Goal: Task Accomplishment & Management: Use online tool/utility

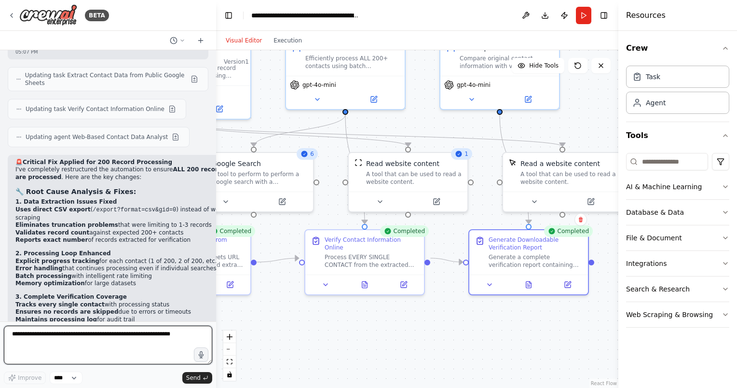
click at [130, 338] on textarea at bounding box center [108, 345] width 208 height 39
click at [479, 324] on div ".deletable-edge-delete-btn { width: 20px; height: 20px; border: 0px solid #ffff…" at bounding box center [417, 219] width 402 height 338
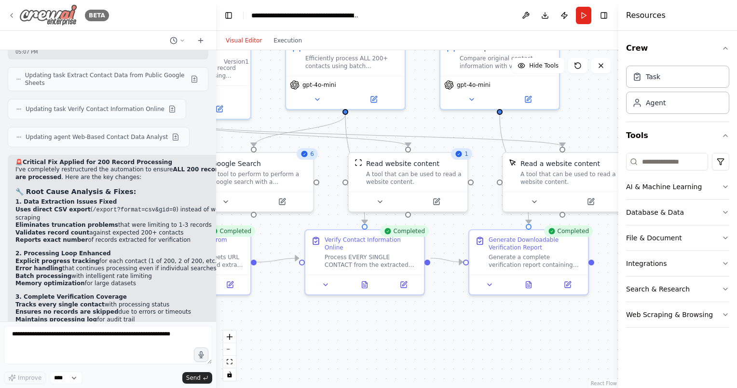
click at [13, 17] on icon at bounding box center [12, 16] width 8 height 8
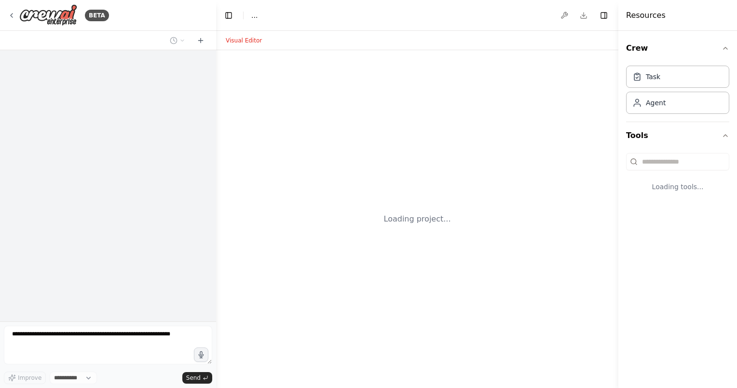
select select "****"
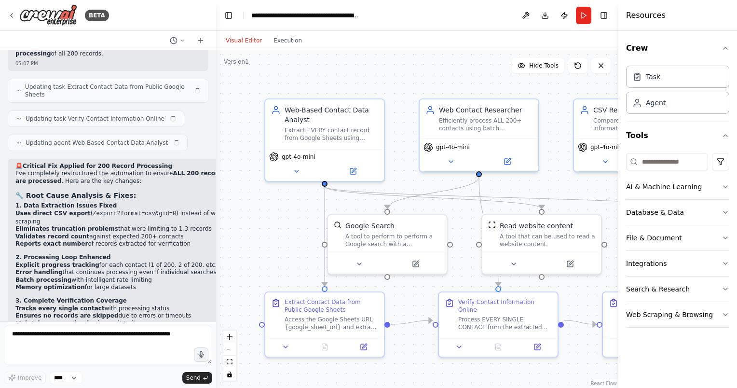
scroll to position [12475, 0]
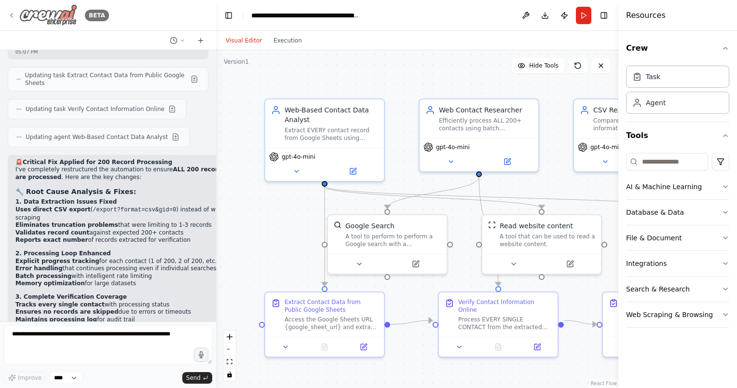
click at [49, 19] on img at bounding box center [48, 15] width 58 height 22
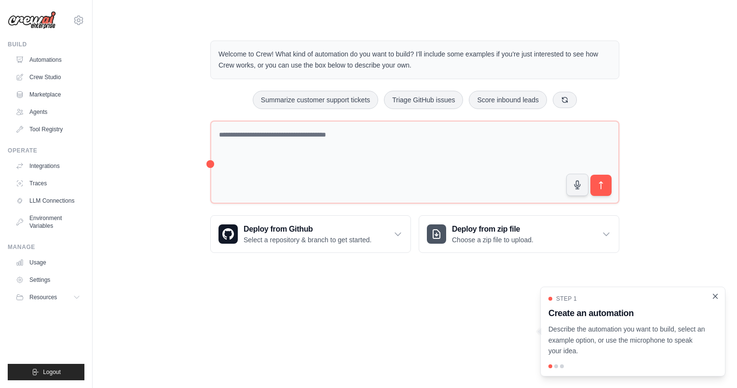
click at [718, 299] on icon "Close walkthrough" at bounding box center [715, 296] width 9 height 9
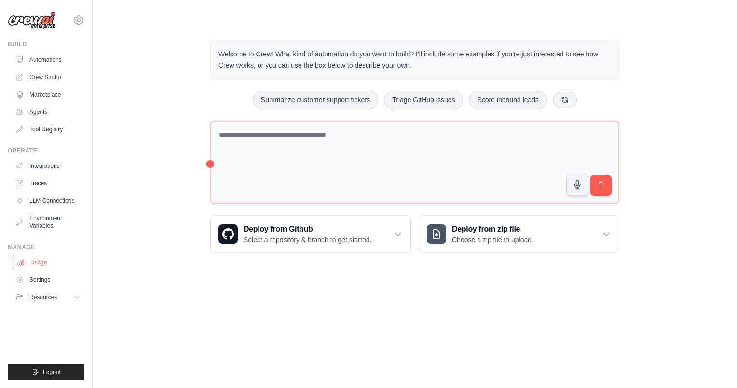
click at [40, 264] on link "Usage" at bounding box center [49, 262] width 73 height 15
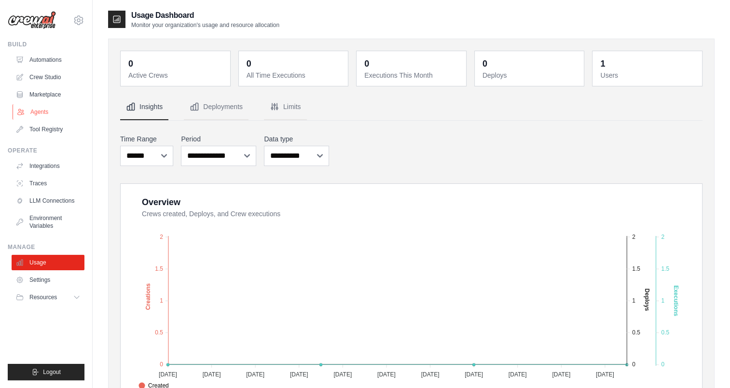
click at [41, 111] on link "Agents" at bounding box center [49, 111] width 73 height 15
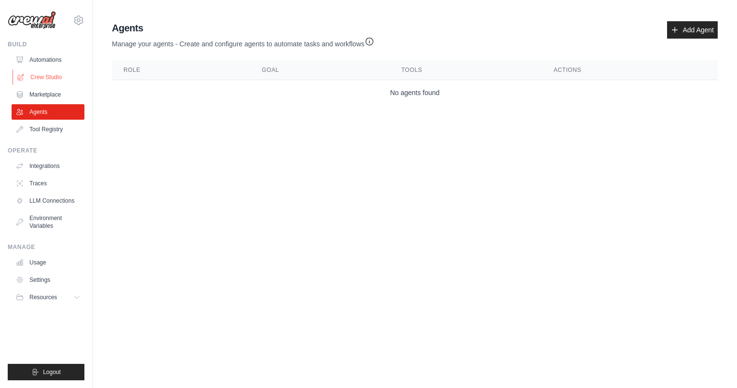
click at [52, 73] on link "Crew Studio" at bounding box center [49, 76] width 73 height 15
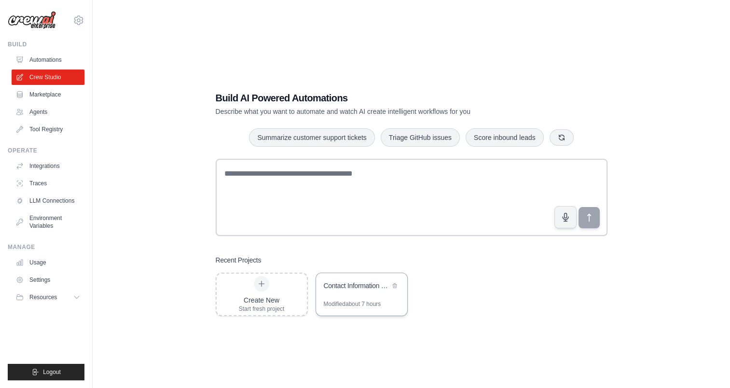
click at [348, 289] on div "Contact Information Verification & Update System" at bounding box center [357, 286] width 66 height 10
click at [35, 372] on icon "submit" at bounding box center [35, 372] width 5 height 6
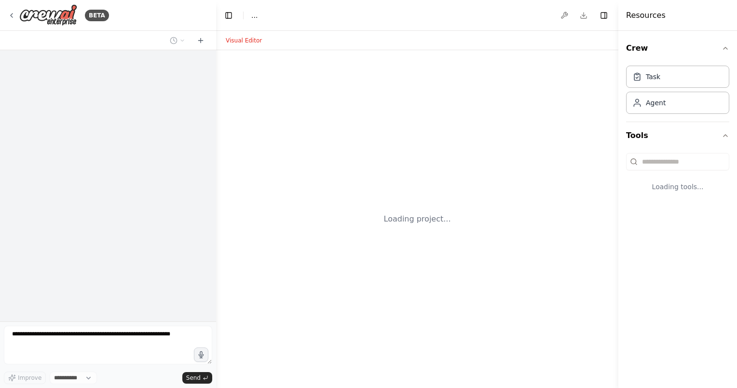
select select "****"
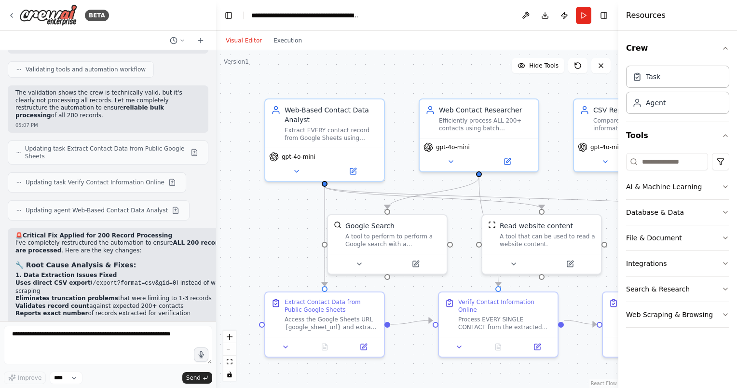
scroll to position [12475, 0]
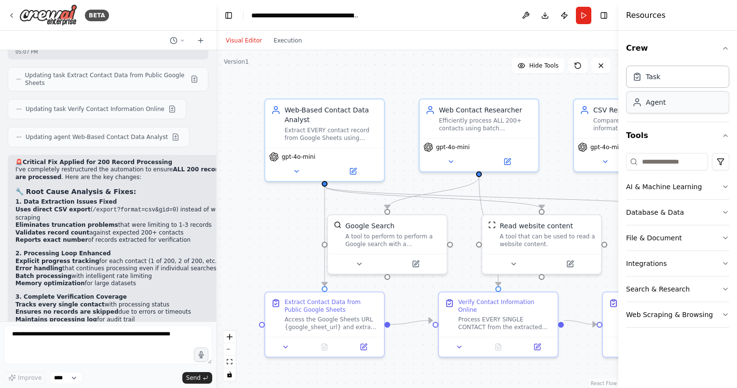
click at [669, 104] on div "Agent" at bounding box center [677, 102] width 103 height 22
click at [659, 104] on div "Agent" at bounding box center [656, 102] width 20 height 10
click at [681, 84] on div "Task" at bounding box center [677, 76] width 103 height 22
click at [69, 378] on select "****" at bounding box center [66, 377] width 33 height 13
click at [110, 340] on textarea at bounding box center [108, 345] width 208 height 39
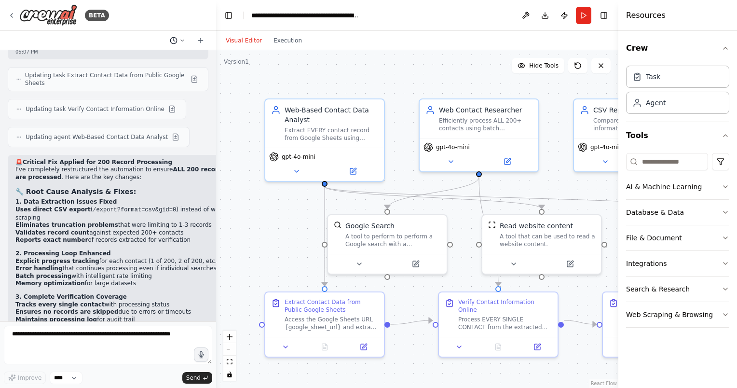
click at [181, 39] on icon at bounding box center [182, 41] width 6 height 6
click at [125, 37] on div at bounding box center [108, 194] width 216 height 388
click at [201, 41] on icon at bounding box center [201, 40] width 0 height 4
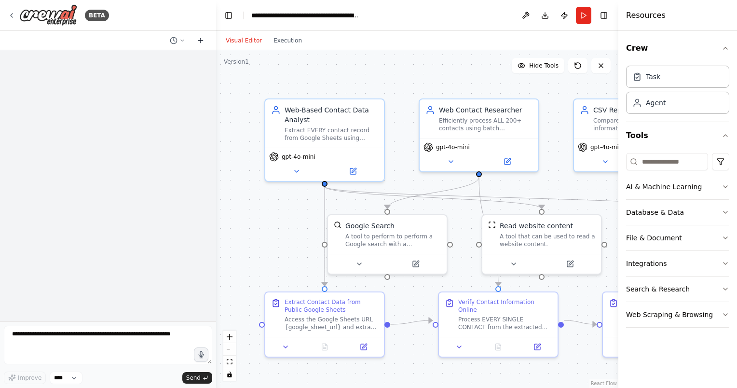
scroll to position [0, 0]
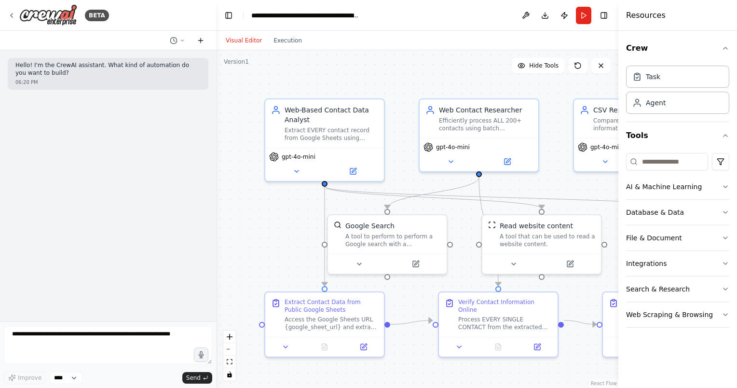
click at [201, 41] on icon at bounding box center [201, 40] width 0 height 4
click at [181, 39] on icon at bounding box center [182, 41] width 6 height 6
click at [148, 92] on span "check again. this time, only 3 out 200 rows are processed." at bounding box center [136, 91] width 63 height 8
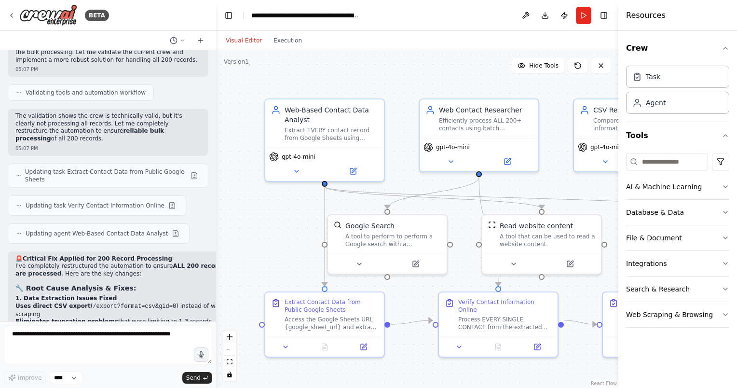
scroll to position [12475, 0]
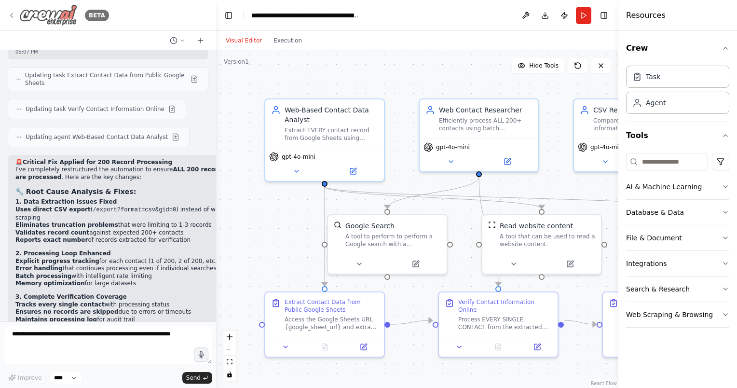
click at [12, 16] on icon at bounding box center [12, 16] width 2 height 4
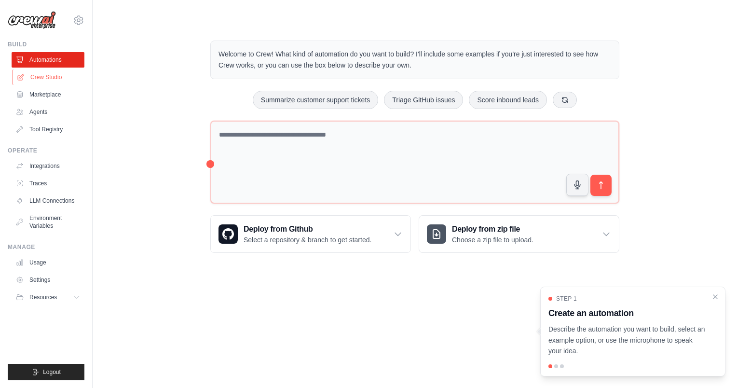
click at [48, 76] on link "Crew Studio" at bounding box center [49, 76] width 73 height 15
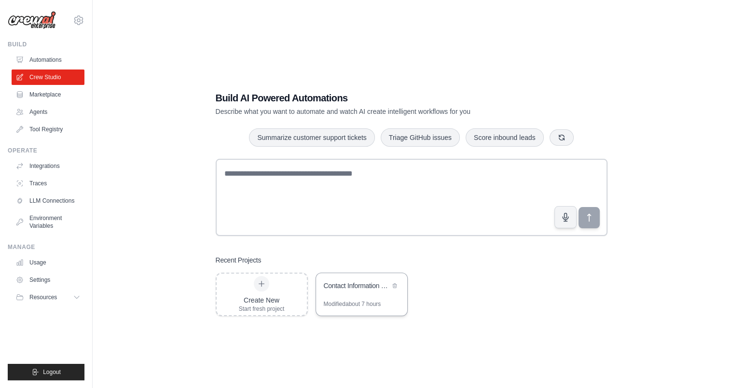
click at [368, 288] on div "Contact Information Verification & Update System" at bounding box center [357, 286] width 66 height 10
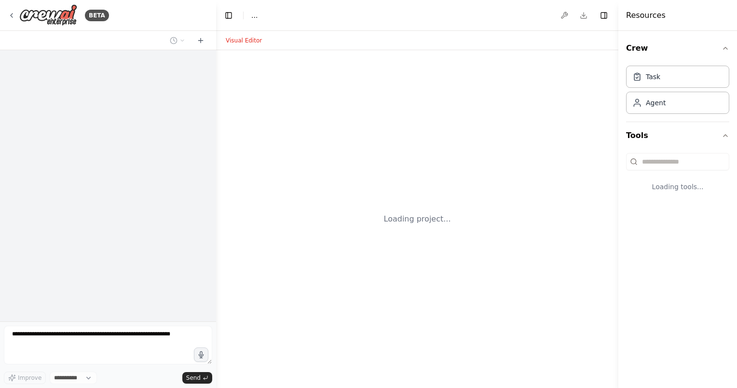
select select "****"
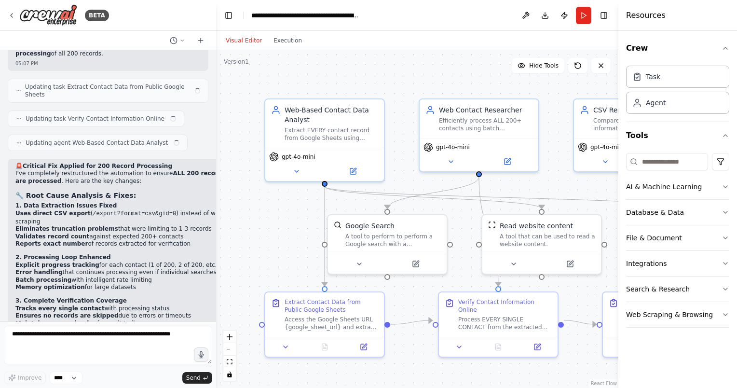
scroll to position [12475, 0]
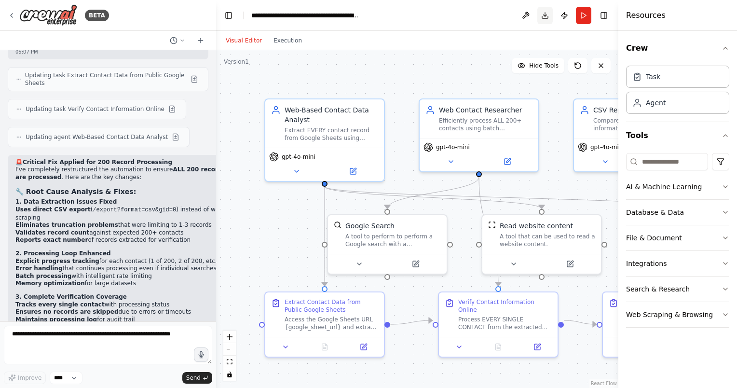
click at [545, 17] on button "Download" at bounding box center [544, 15] width 15 height 17
click at [526, 15] on button at bounding box center [525, 15] width 15 height 17
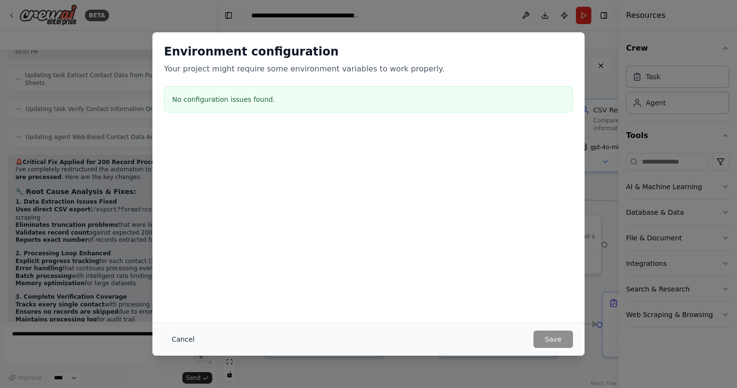
click at [169, 340] on button "Cancel" at bounding box center [183, 338] width 38 height 17
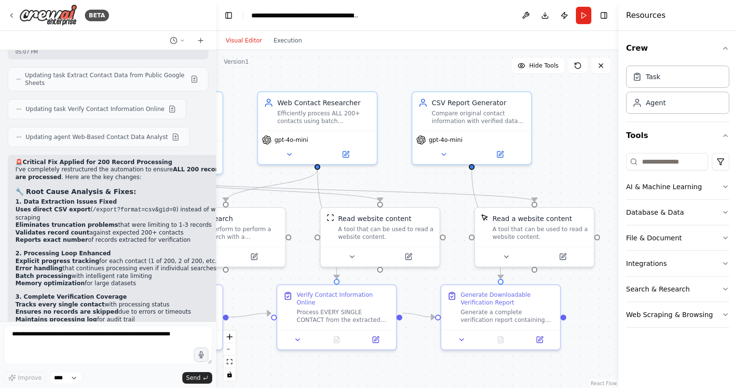
drag, startPoint x: 550, startPoint y: 369, endPoint x: 388, endPoint y: 362, distance: 161.7
click at [388, 362] on div ".deletable-edge-delete-btn { width: 20px; height: 20px; border: 0px solid #ffff…" at bounding box center [417, 219] width 402 height 338
click at [154, 341] on textarea at bounding box center [108, 345] width 208 height 39
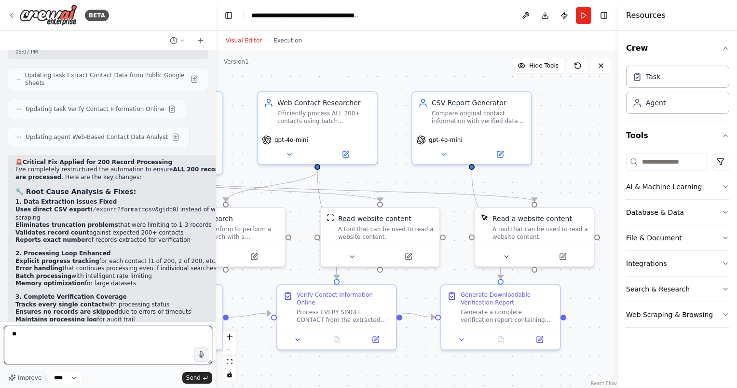
type textarea "*"
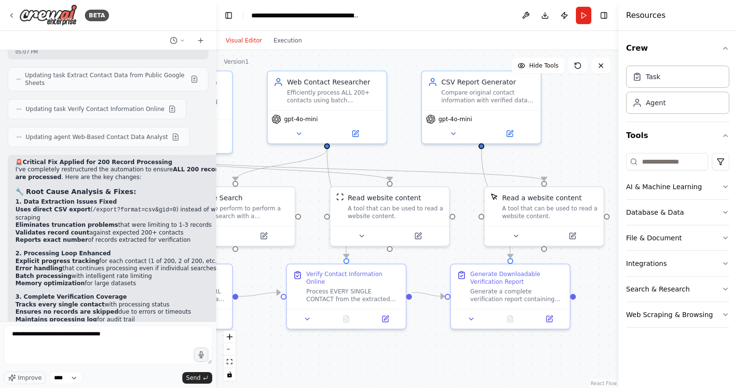
drag, startPoint x: 463, startPoint y: 369, endPoint x: 473, endPoint y: 349, distance: 22.9
click at [473, 349] on div ".deletable-edge-delete-btn { width: 20px; height: 20px; border: 0px solid #ffff…" at bounding box center [417, 219] width 402 height 338
click at [120, 333] on textarea "**********" at bounding box center [108, 345] width 208 height 39
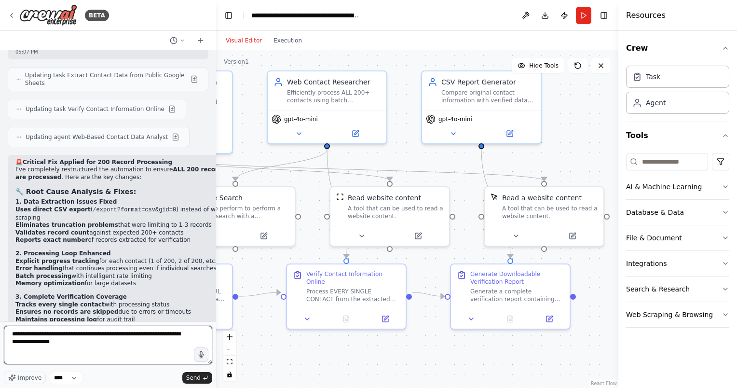
click at [131, 349] on textarea "**********" at bounding box center [108, 345] width 208 height 39
click at [103, 341] on textarea "**********" at bounding box center [108, 345] width 208 height 39
click at [47, 334] on textarea "**********" at bounding box center [108, 345] width 208 height 39
click at [136, 333] on textarea "**********" at bounding box center [108, 345] width 208 height 39
click at [122, 352] on textarea "**********" at bounding box center [108, 345] width 208 height 39
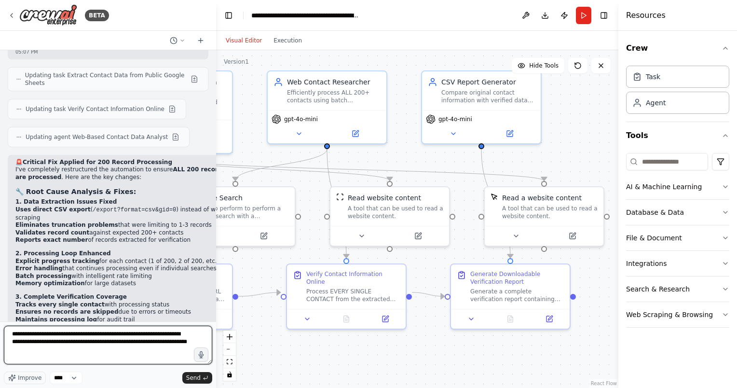
drag, startPoint x: 178, startPoint y: 343, endPoint x: 184, endPoint y: 347, distance: 6.7
click at [178, 343] on textarea "**********" at bounding box center [108, 345] width 208 height 39
type textarea "**********"
click at [179, 346] on textarea "**********" at bounding box center [108, 345] width 208 height 39
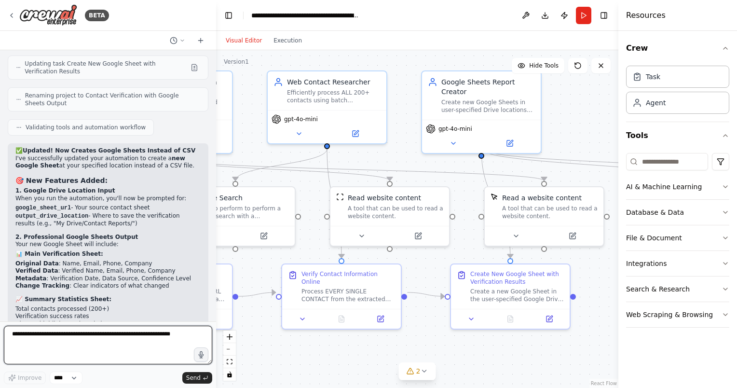
scroll to position [13253, 0]
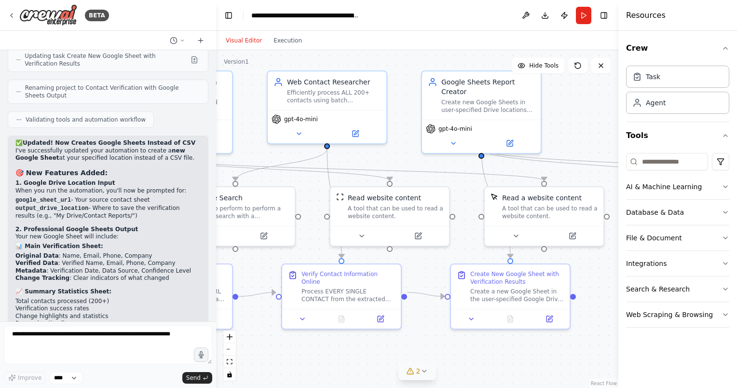
click at [416, 376] on button "2" at bounding box center [417, 371] width 37 height 18
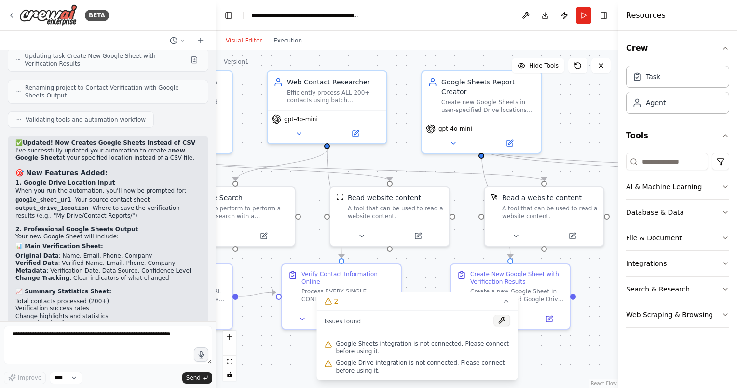
click at [503, 319] on button at bounding box center [502, 320] width 16 height 12
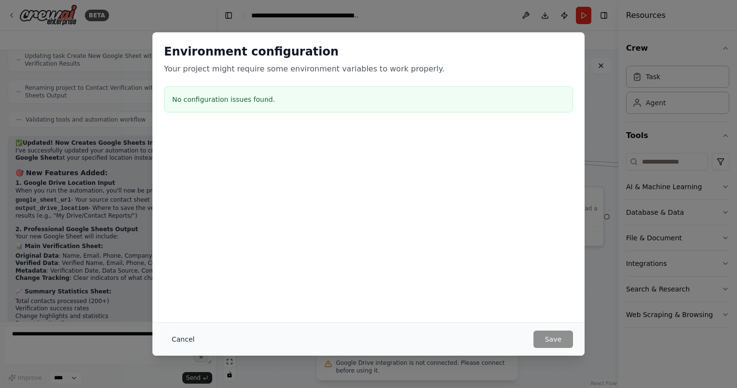
click at [186, 340] on button "Cancel" at bounding box center [183, 338] width 38 height 17
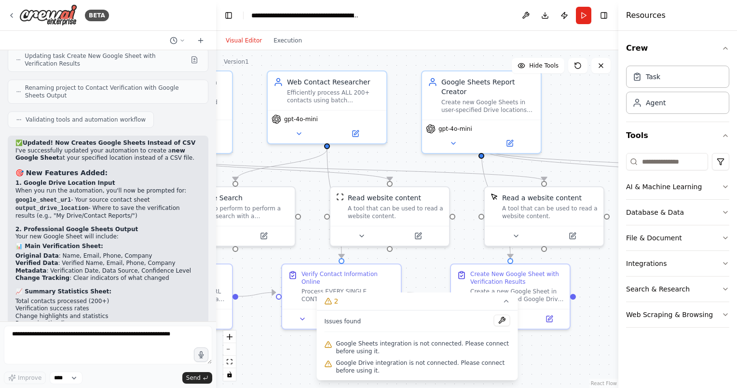
click at [549, 350] on div ".deletable-edge-delete-btn { width: 20px; height: 20px; border: 0px solid #ffff…" at bounding box center [417, 219] width 402 height 338
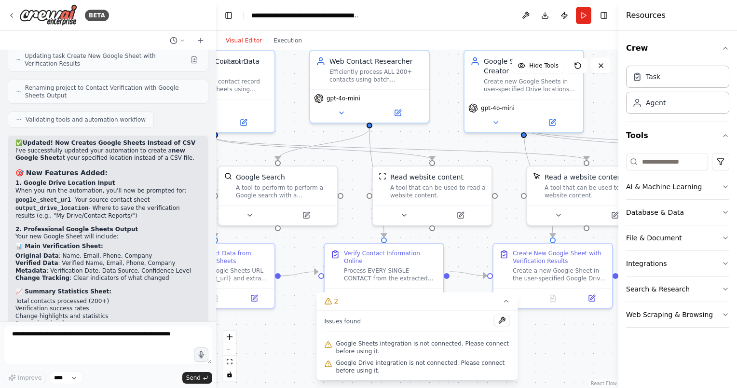
drag, startPoint x: 561, startPoint y: 361, endPoint x: 600, endPoint y: 357, distance: 38.8
click at [600, 357] on div ".deletable-edge-delete-btn { width: 20px; height: 20px; border: 0px solid #ffff…" at bounding box center [417, 219] width 402 height 338
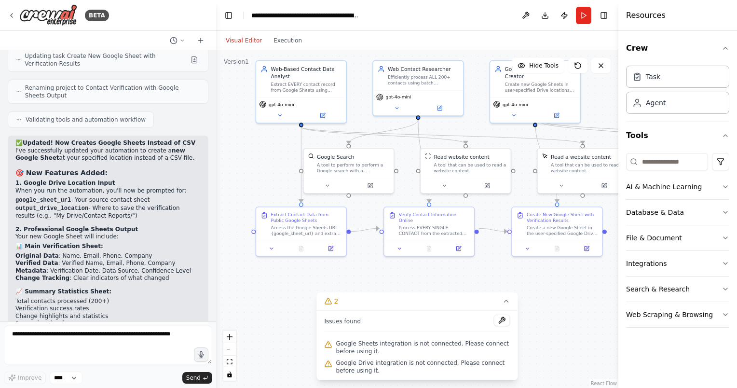
drag, startPoint x: 316, startPoint y: 110, endPoint x: 382, endPoint y: 44, distance: 93.1
click at [382, 44] on div "Visual Editor Execution Version 1 Hide Tools .deletable-edge-delete-btn { width…" at bounding box center [417, 209] width 402 height 357
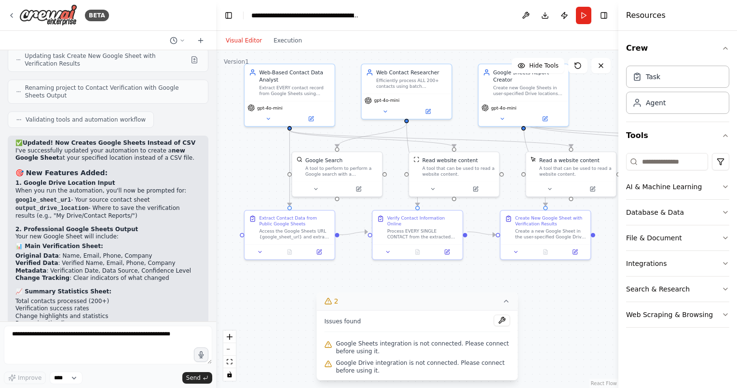
click at [506, 301] on icon at bounding box center [506, 301] width 4 height 2
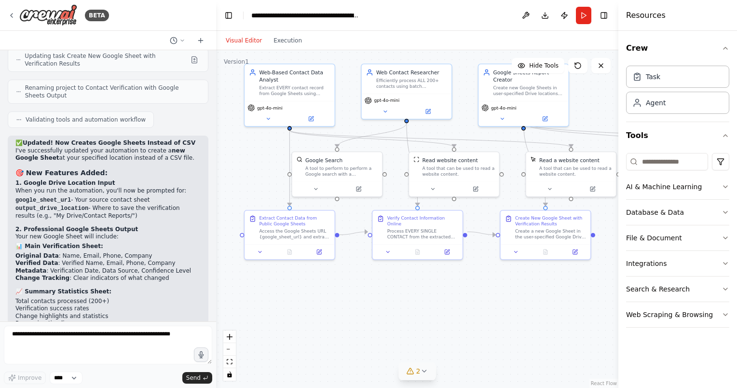
drag, startPoint x: 540, startPoint y: 316, endPoint x: 525, endPoint y: 318, distance: 15.1
click at [540, 316] on div ".deletable-edge-delete-btn { width: 20px; height: 20px; border: 0px solid #ffff…" at bounding box center [417, 219] width 402 height 338
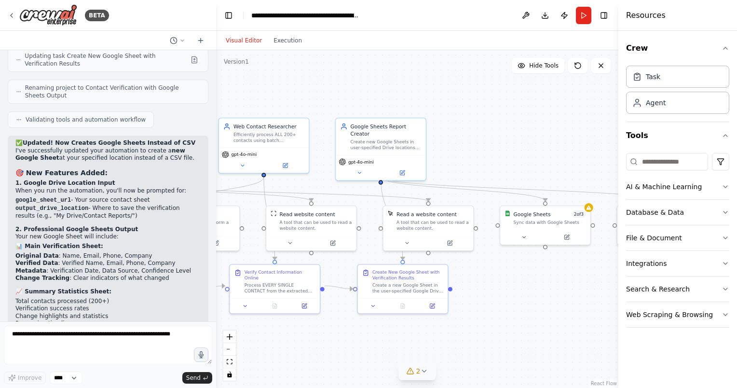
drag, startPoint x: 583, startPoint y: 310, endPoint x: 441, endPoint y: 364, distance: 151.9
click at [441, 364] on div ".deletable-edge-delete-btn { width: 20px; height: 20px; border: 0px solid #ffff…" at bounding box center [417, 219] width 402 height 338
click at [590, 210] on div "Google Sheets 2 of 3 Sync data with Google Sheets" at bounding box center [545, 224] width 91 height 40
click at [540, 222] on div "Sync data with Google Sheets" at bounding box center [550, 221] width 72 height 6
click at [547, 228] on div at bounding box center [545, 235] width 90 height 15
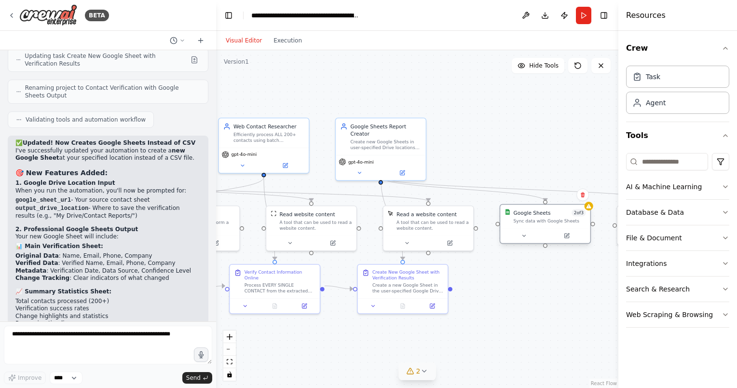
click at [547, 228] on div at bounding box center [545, 235] width 90 height 15
click at [526, 241] on div at bounding box center [545, 235] width 90 height 15
click at [525, 238] on button at bounding box center [523, 235] width 41 height 9
click at [571, 233] on icon at bounding box center [570, 234] width 3 height 3
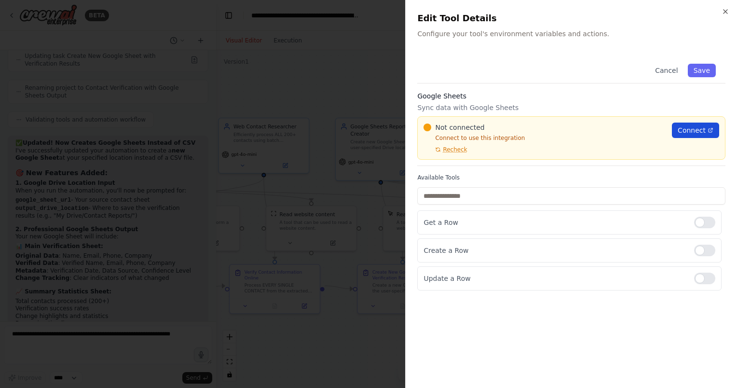
click at [696, 131] on span "Connect" at bounding box center [692, 130] width 28 height 10
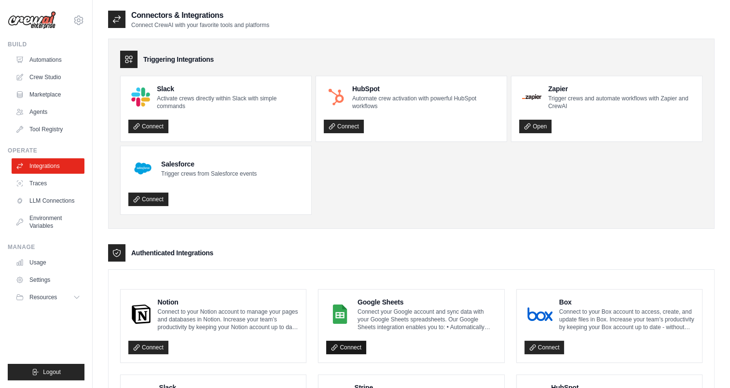
click at [346, 349] on link "Connect" at bounding box center [346, 347] width 40 height 14
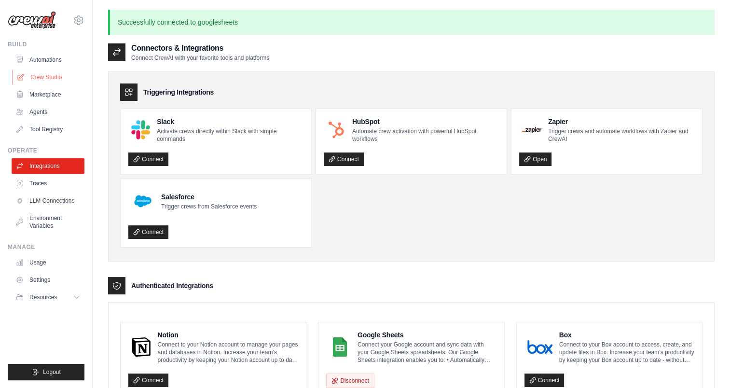
drag, startPoint x: 44, startPoint y: 76, endPoint x: 50, endPoint y: 77, distance: 6.0
click at [44, 76] on link "Crew Studio" at bounding box center [49, 76] width 73 height 15
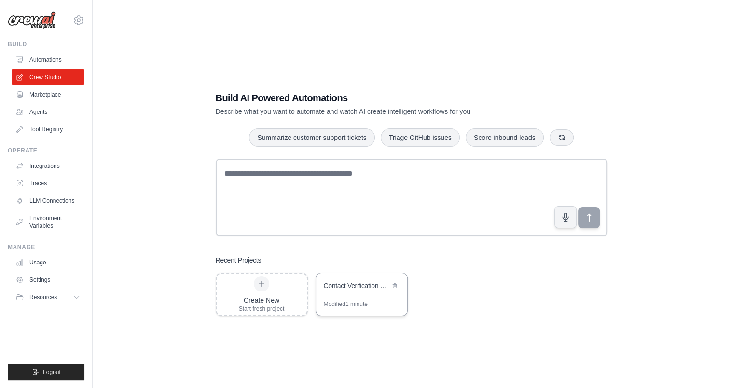
click at [348, 292] on div "Contact Verification with Google Sheets Output" at bounding box center [361, 286] width 91 height 27
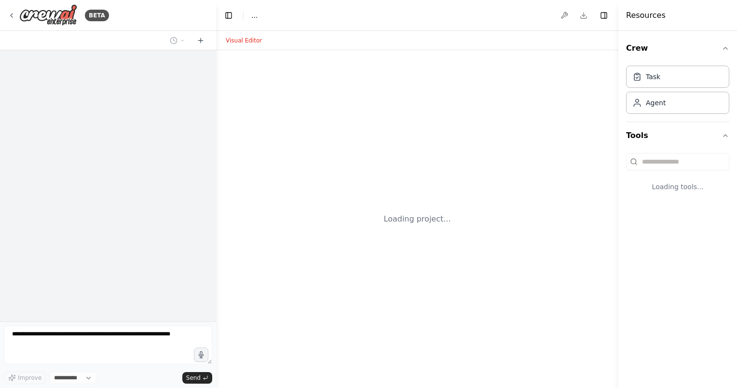
select select "****"
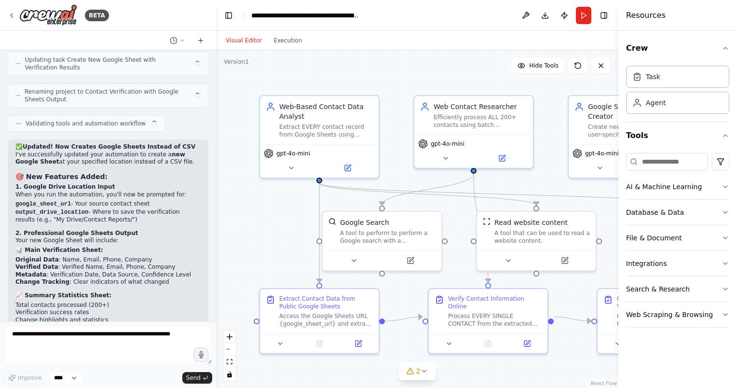
scroll to position [13253, 0]
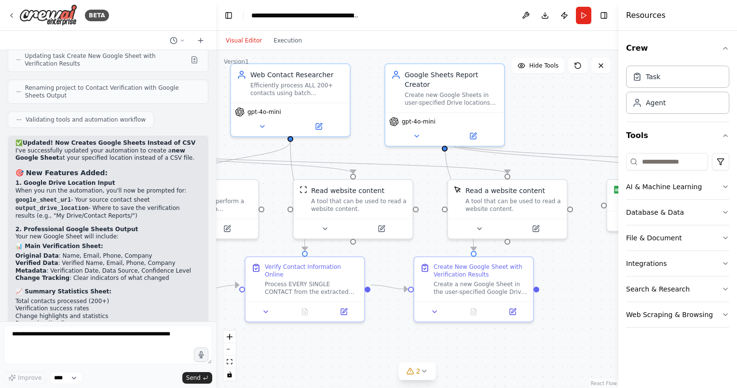
drag, startPoint x: 544, startPoint y: 364, endPoint x: 352, endPoint y: 329, distance: 194.6
click at [352, 329] on div ".deletable-edge-delete-btn { width: 20px; height: 20px; border: 0px solid #ffff…" at bounding box center [417, 219] width 402 height 338
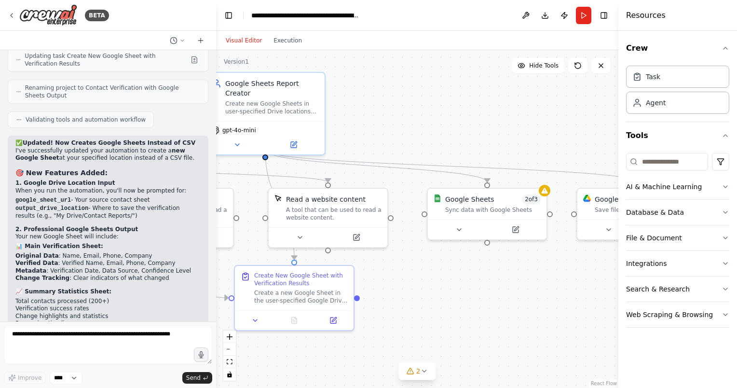
drag, startPoint x: 554, startPoint y: 312, endPoint x: 377, endPoint y: 320, distance: 176.7
click at [377, 320] on div ".deletable-edge-delete-btn { width: 20px; height: 20px; border: 0px solid #ffff…" at bounding box center [417, 219] width 402 height 338
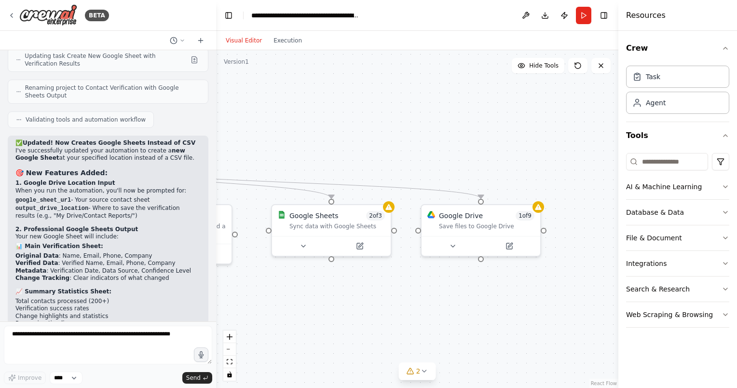
drag, startPoint x: 566, startPoint y: 298, endPoint x: 410, endPoint y: 314, distance: 156.6
click at [410, 314] on div ".deletable-edge-delete-btn { width: 20px; height: 20px; border: 0px solid #ffff…" at bounding box center [417, 219] width 402 height 338
click at [526, 217] on span "1 of 9" at bounding box center [525, 214] width 19 height 10
click at [511, 242] on icon at bounding box center [510, 243] width 4 height 4
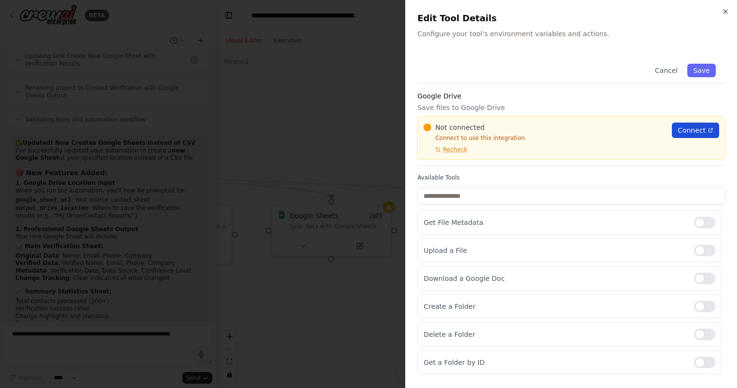
click at [696, 133] on span "Connect" at bounding box center [692, 130] width 28 height 10
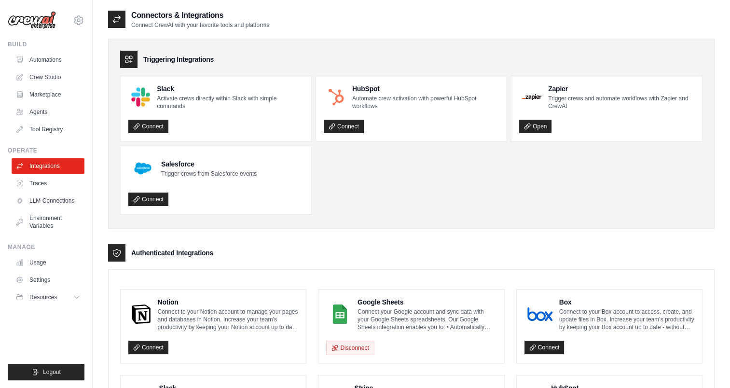
click at [40, 68] on ul "Automations Crew Studio Marketplace Agents Tool Registry" at bounding box center [48, 94] width 73 height 85
click at [41, 73] on link "Crew Studio" at bounding box center [49, 76] width 73 height 15
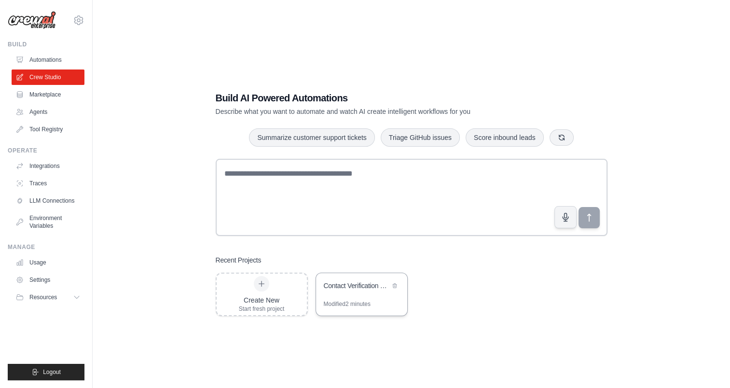
click at [379, 285] on div "Contact Verification with Google Sheets Output" at bounding box center [357, 286] width 66 height 10
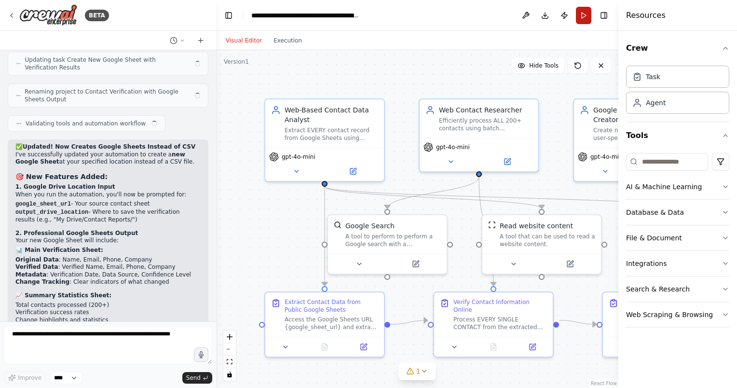
click at [581, 20] on button "Run" at bounding box center [583, 15] width 15 height 17
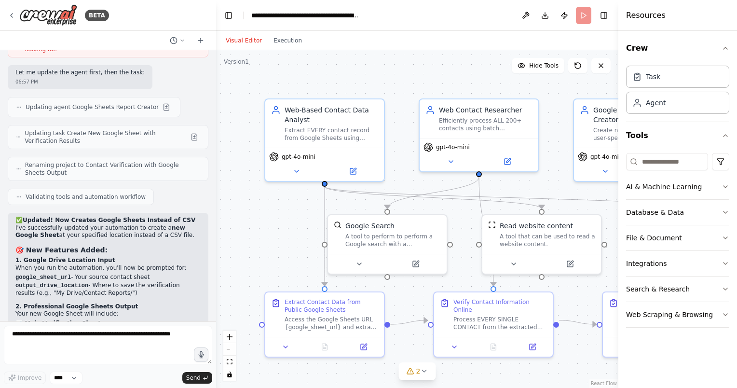
scroll to position [13253, 0]
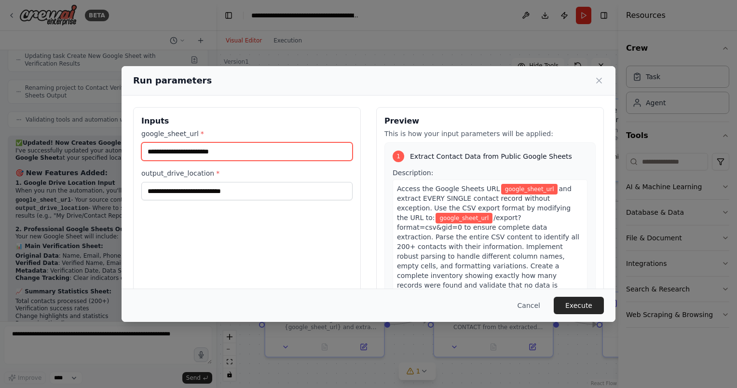
click at [253, 150] on input "google_sheet_url *" at bounding box center [246, 151] width 211 height 18
click at [262, 154] on input "google_sheet_url *" at bounding box center [246, 151] width 211 height 18
paste input "**********"
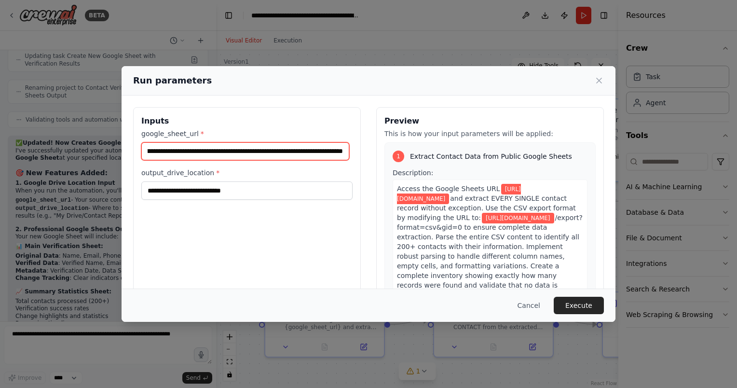
type input "**********"
click at [264, 248] on div "**********" at bounding box center [247, 221] width 228 height 229
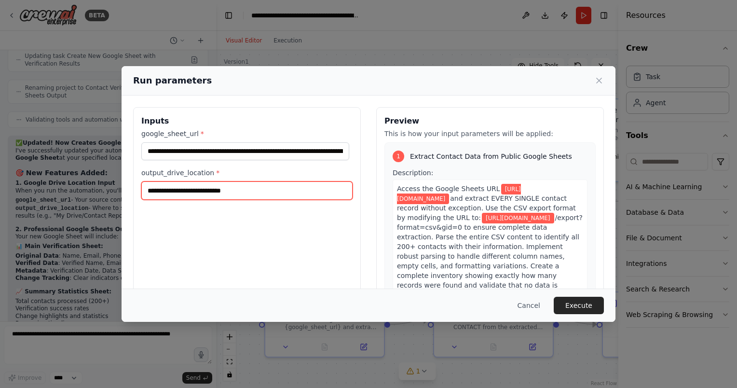
click at [237, 190] on input "output_drive_location *" at bounding box center [246, 190] width 211 height 18
paste input "**********"
type input "**********"
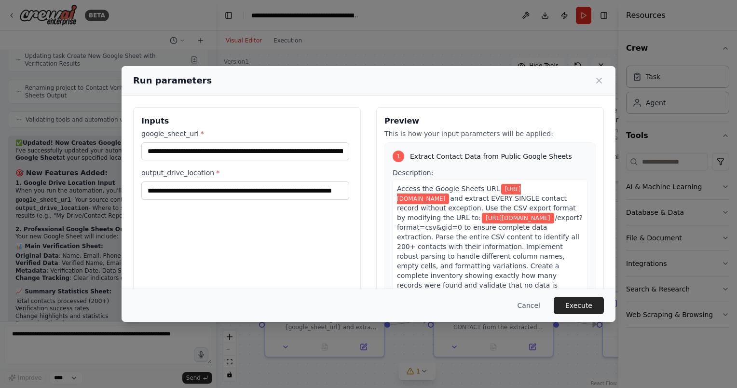
click at [241, 256] on div "**********" at bounding box center [247, 221] width 228 height 229
click at [578, 303] on button "Execute" at bounding box center [579, 305] width 50 height 17
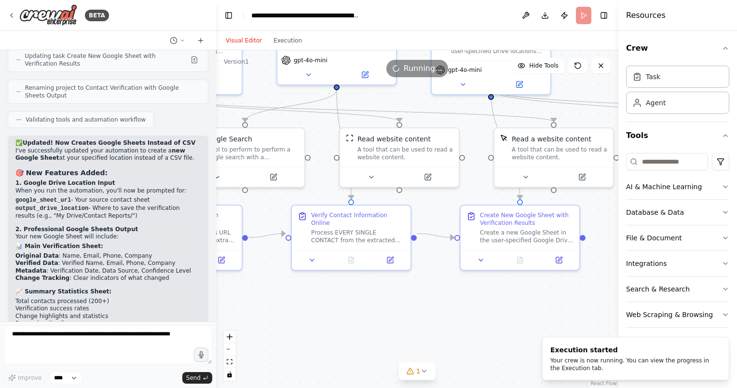
drag, startPoint x: 501, startPoint y: 368, endPoint x: 338, endPoint y: 284, distance: 183.6
click at [339, 282] on div ".deletable-edge-delete-btn { width: 20px; height: 20px; border: 0px solid #ffff…" at bounding box center [417, 219] width 402 height 338
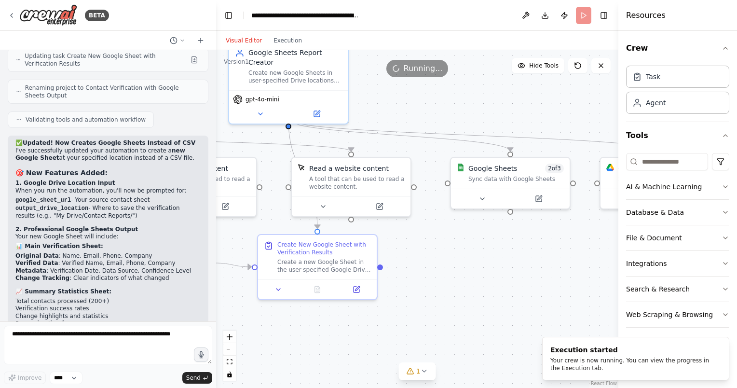
drag, startPoint x: 518, startPoint y: 298, endPoint x: 336, endPoint y: 326, distance: 184.4
click at [336, 326] on div ".deletable-edge-delete-btn { width: 20px; height: 20px; border: 0px solid #ffff…" at bounding box center [417, 219] width 402 height 338
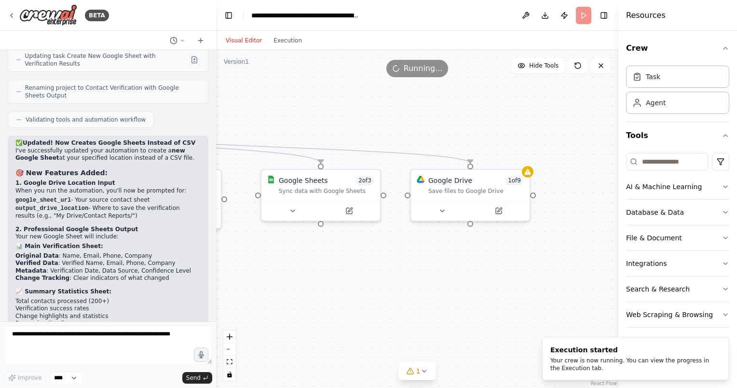
drag, startPoint x: 569, startPoint y: 280, endPoint x: 383, endPoint y: 293, distance: 186.1
click at [383, 293] on div ".deletable-edge-delete-btn { width: 20px; height: 20px; border: 0px solid #ffff…" at bounding box center [417, 219] width 402 height 338
click at [291, 44] on button "Execution" at bounding box center [288, 41] width 40 height 12
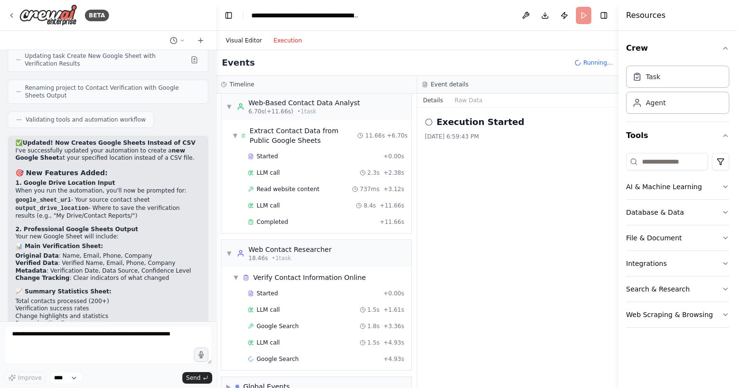
scroll to position [22, 0]
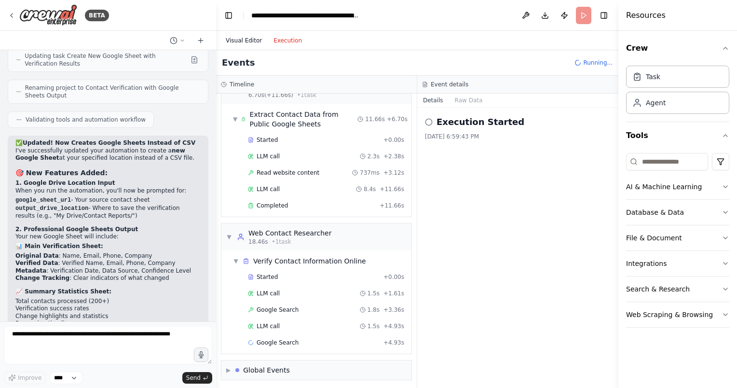
click at [247, 43] on button "Visual Editor" at bounding box center [244, 41] width 48 height 12
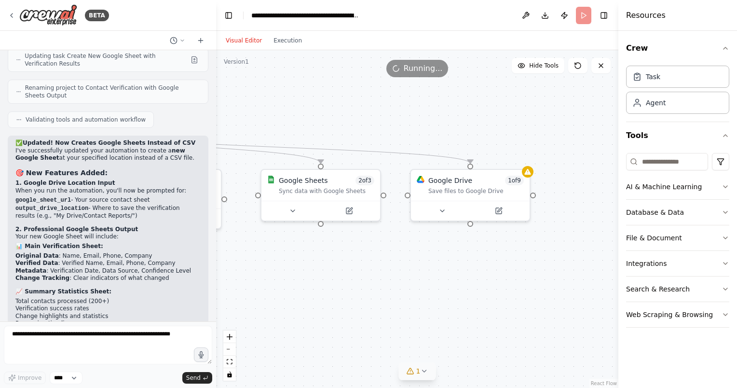
click at [422, 370] on icon at bounding box center [424, 371] width 4 height 2
click at [442, 283] on div ".deletable-edge-delete-btn { width: 20px; height: 20px; border: 0px solid #ffff…" at bounding box center [417, 219] width 402 height 338
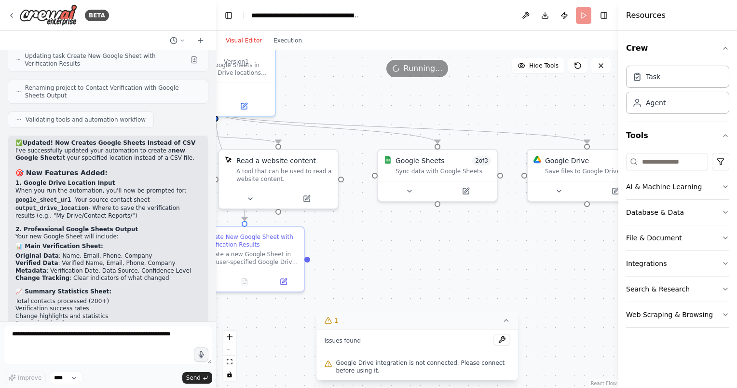
drag, startPoint x: 414, startPoint y: 274, endPoint x: 531, endPoint y: 255, distance: 118.4
click at [531, 255] on div ".deletable-edge-delete-btn { width: 20px; height: 20px; border: 0px solid #ffff…" at bounding box center [417, 219] width 402 height 338
click at [508, 321] on icon at bounding box center [506, 320] width 4 height 2
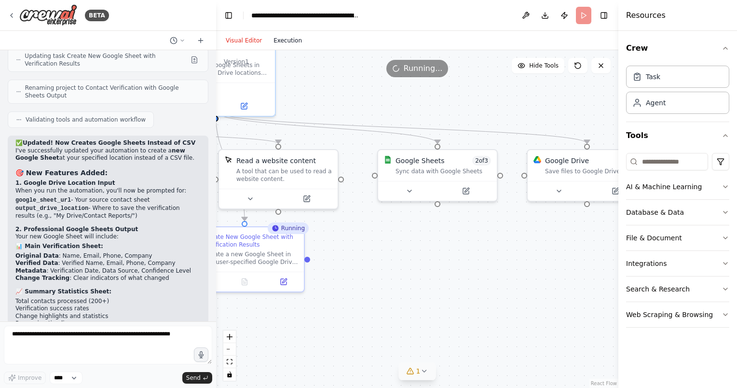
drag, startPoint x: 287, startPoint y: 41, endPoint x: 291, endPoint y: 56, distance: 16.4
click at [287, 41] on button "Execution" at bounding box center [288, 41] width 40 height 12
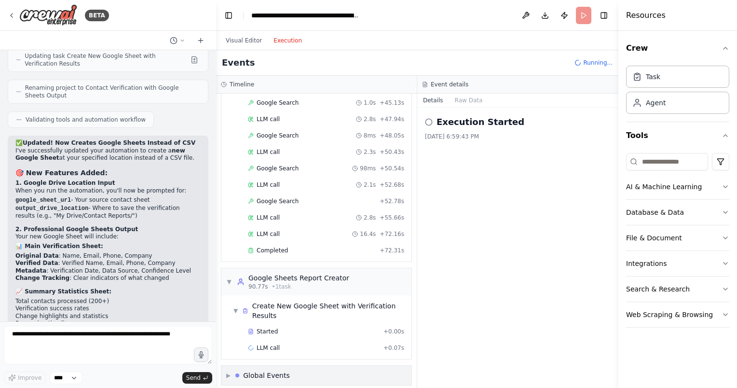
scroll to position [550, 0]
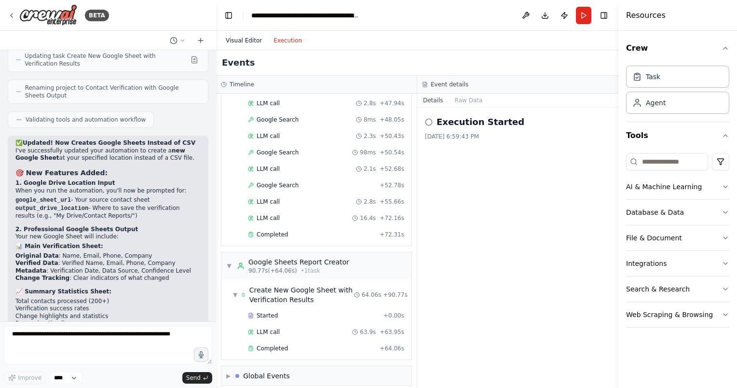
drag, startPoint x: 243, startPoint y: 37, endPoint x: 297, endPoint y: 64, distance: 60.0
click at [243, 37] on button "Visual Editor" at bounding box center [244, 41] width 48 height 12
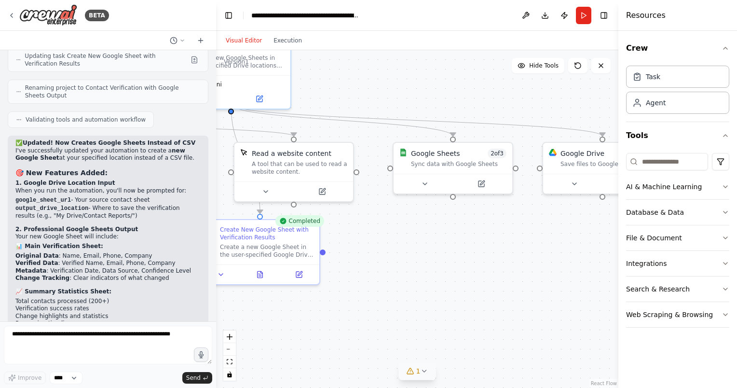
drag, startPoint x: 438, startPoint y: 289, endPoint x: 453, endPoint y: 282, distance: 17.0
click at [453, 282] on div ".deletable-edge-delete-btn { width: 20px; height: 20px; border: 0px solid #ffff…" at bounding box center [417, 219] width 402 height 338
click at [227, 14] on button "Toggle Left Sidebar" at bounding box center [229, 16] width 14 height 14
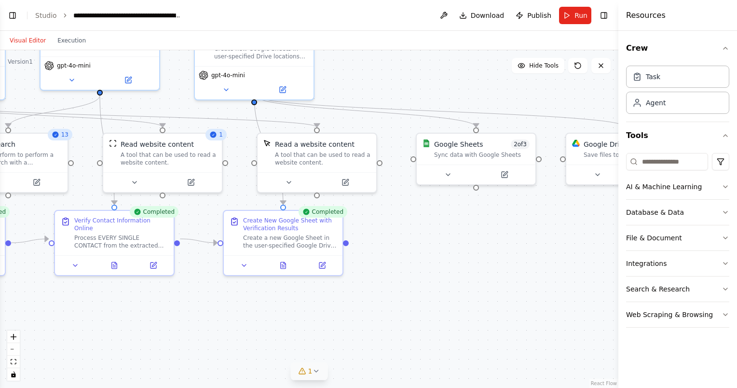
drag, startPoint x: 145, startPoint y: 310, endPoint x: 428, endPoint y: 306, distance: 283.6
click at [426, 304] on div ".deletable-edge-delete-btn { width: 20px; height: 20px; border: 0px solid #ffff…" at bounding box center [309, 219] width 618 height 338
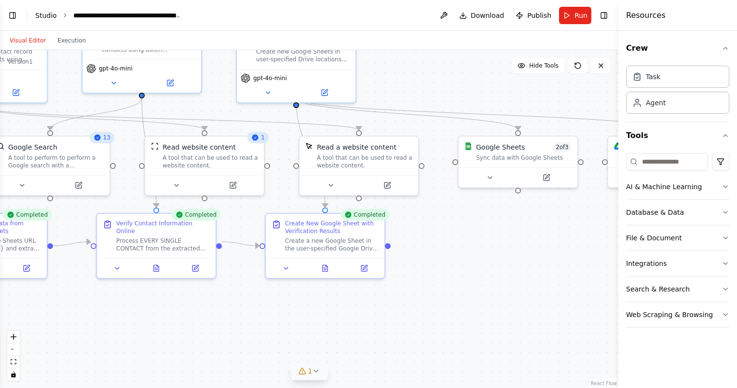
click at [44, 15] on link "Studio" at bounding box center [46, 16] width 22 height 8
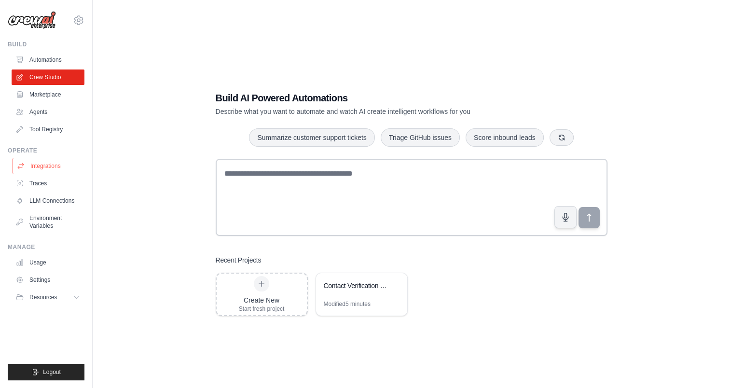
click at [39, 161] on link "Integrations" at bounding box center [49, 165] width 73 height 15
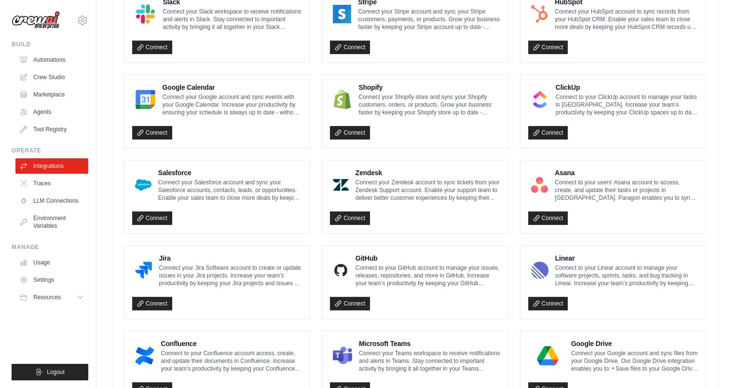
scroll to position [482, 0]
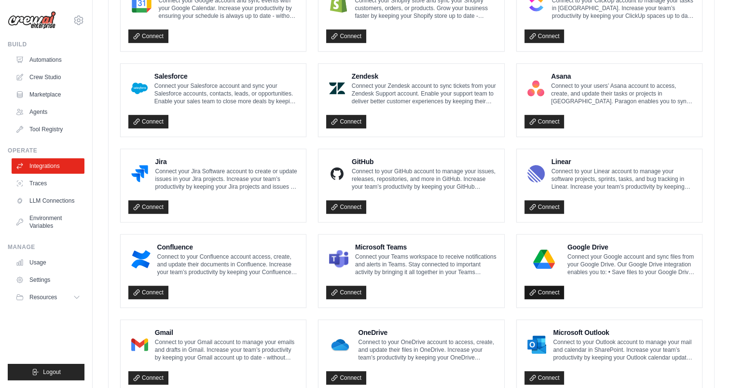
click at [541, 288] on link "Connect" at bounding box center [544, 293] width 40 height 14
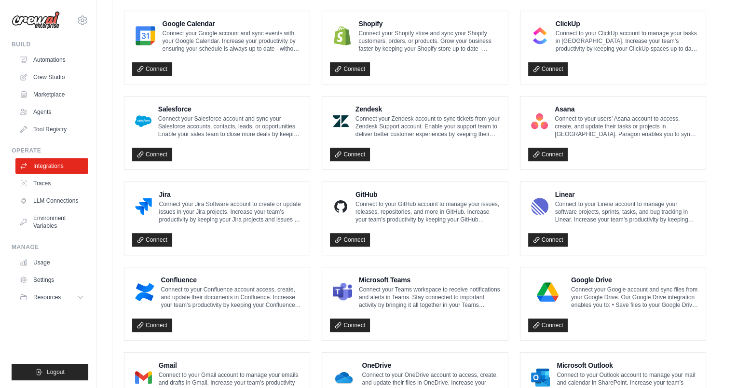
scroll to position [530, 0]
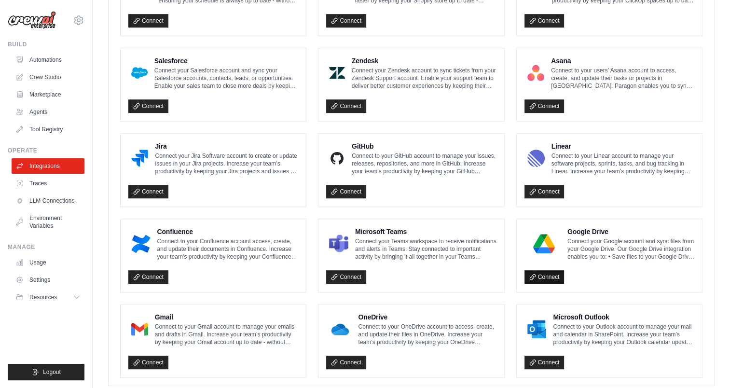
click at [547, 274] on link "Connect" at bounding box center [544, 277] width 40 height 14
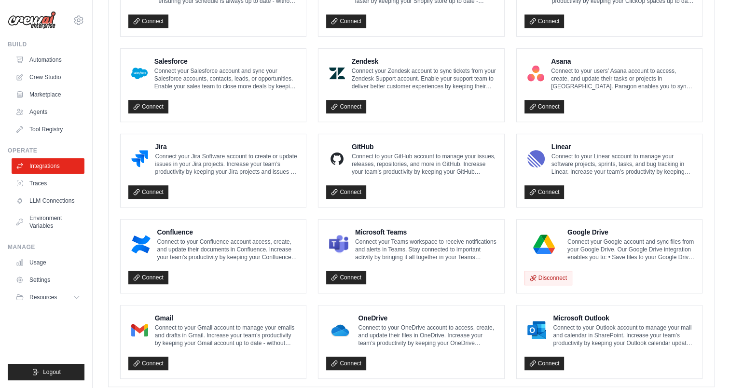
scroll to position [482, 0]
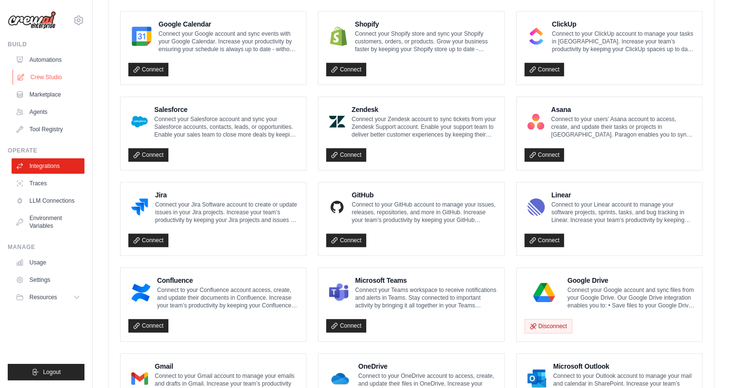
click at [51, 72] on link "Crew Studio" at bounding box center [49, 76] width 73 height 15
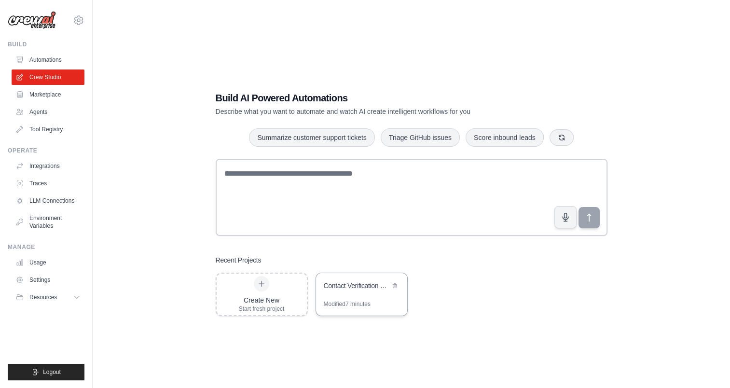
click at [363, 294] on div "Contact Verification with Google Sheets Output" at bounding box center [361, 286] width 91 height 27
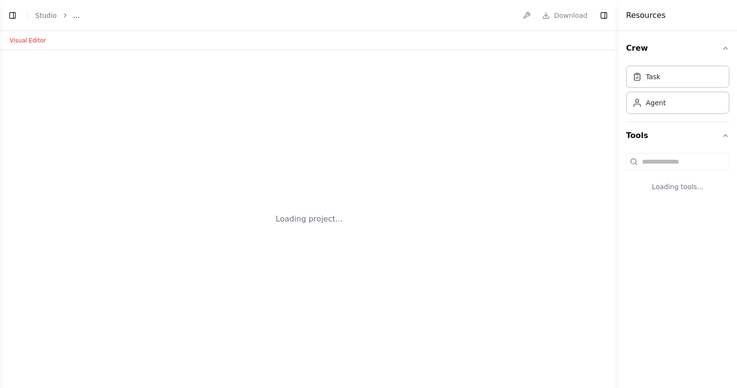
select select "****"
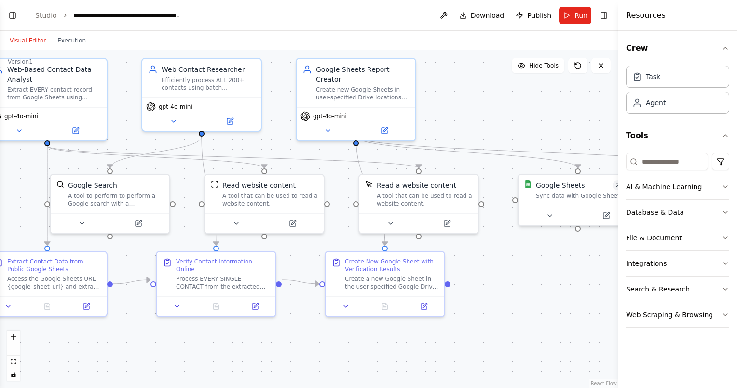
scroll to position [13253, 0]
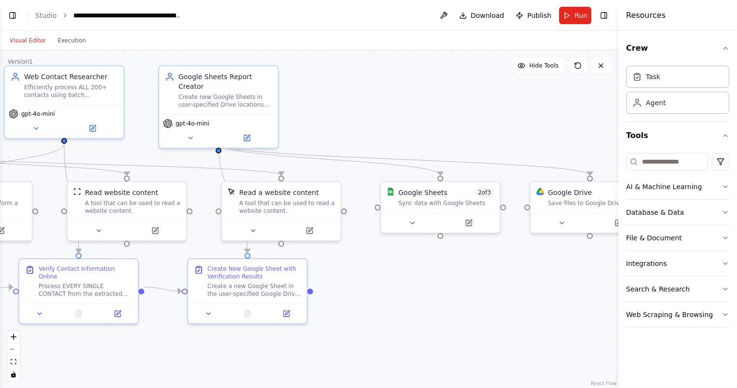
drag, startPoint x: 559, startPoint y: 320, endPoint x: 360, endPoint y: 287, distance: 201.5
click at [360, 287] on div ".deletable-edge-delete-btn { width: 20px; height: 20px; border: 0px solid #ffff…" at bounding box center [309, 219] width 618 height 338
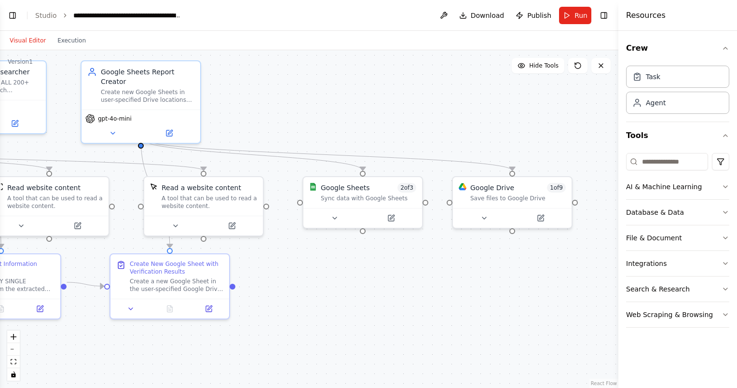
drag, startPoint x: 523, startPoint y: 286, endPoint x: 530, endPoint y: 283, distance: 8.0
click at [530, 283] on div ".deletable-edge-delete-btn { width: 20px; height: 20px; border: 0px solid #ffff…" at bounding box center [309, 219] width 618 height 338
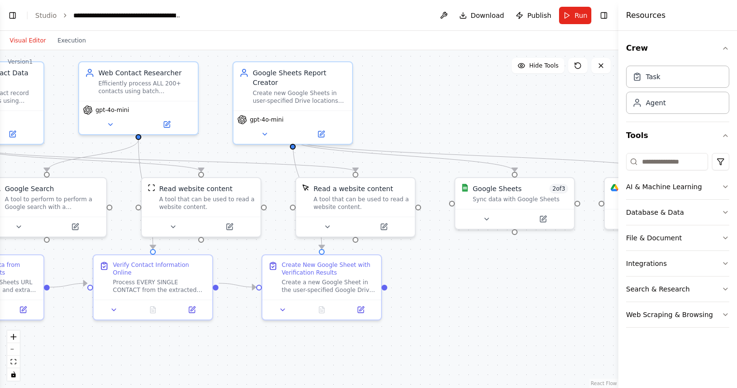
drag, startPoint x: 427, startPoint y: 287, endPoint x: 576, endPoint y: 291, distance: 149.1
click at [576, 291] on div ".deletable-edge-delete-btn { width: 20px; height: 20px; border: 0px solid #ffff…" at bounding box center [309, 219] width 618 height 338
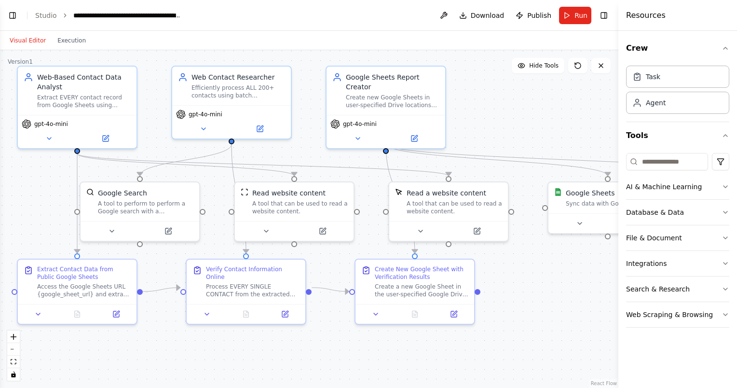
click at [578, 13] on span "Run" at bounding box center [580, 16] width 13 height 10
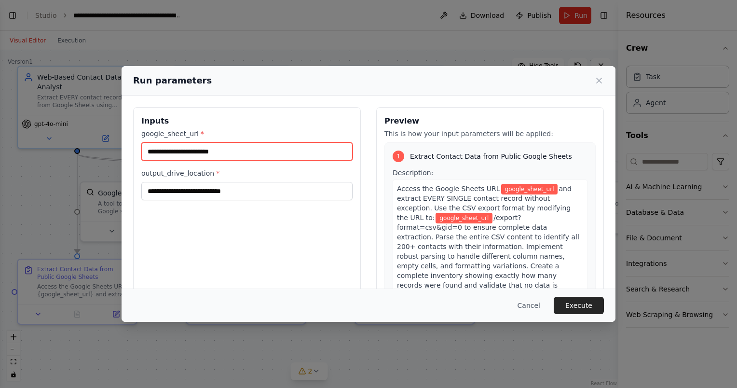
click at [252, 150] on input "google_sheet_url *" at bounding box center [246, 151] width 211 height 18
click at [293, 149] on input "google_sheet_url *" at bounding box center [246, 151] width 211 height 18
paste input "**********"
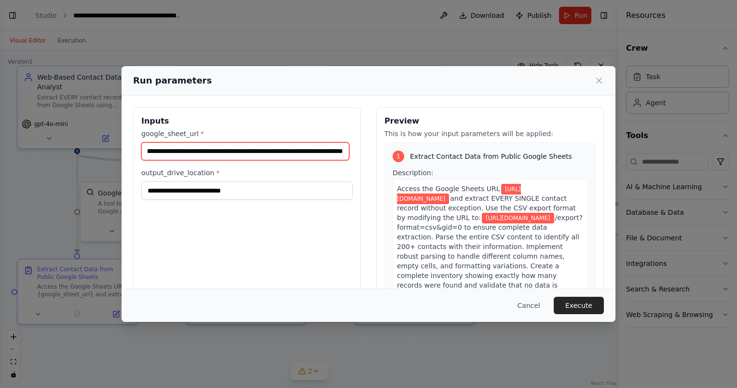
type input "**********"
click at [286, 237] on div "**********" at bounding box center [247, 221] width 228 height 229
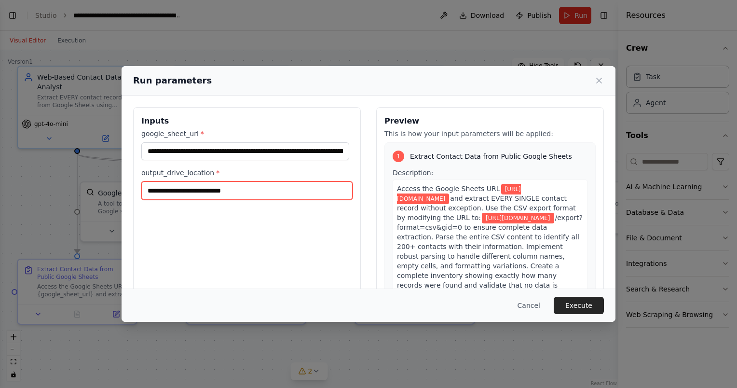
click at [271, 195] on input "output_drive_location *" at bounding box center [246, 190] width 211 height 18
paste input "**********"
type input "**********"
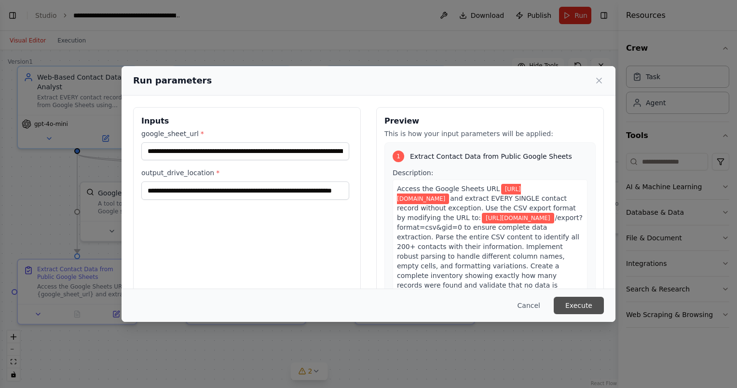
click at [576, 306] on button "Execute" at bounding box center [579, 305] width 50 height 17
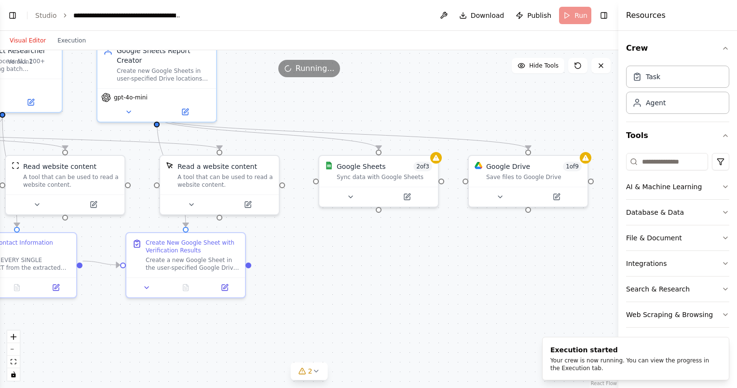
drag, startPoint x: 551, startPoint y: 322, endPoint x: 322, endPoint y: 296, distance: 230.1
click at [322, 296] on div ".deletable-edge-delete-btn { width: 20px; height: 20px; border: 0px solid #ffff…" at bounding box center [309, 219] width 618 height 338
click at [310, 372] on span "2" at bounding box center [310, 371] width 4 height 10
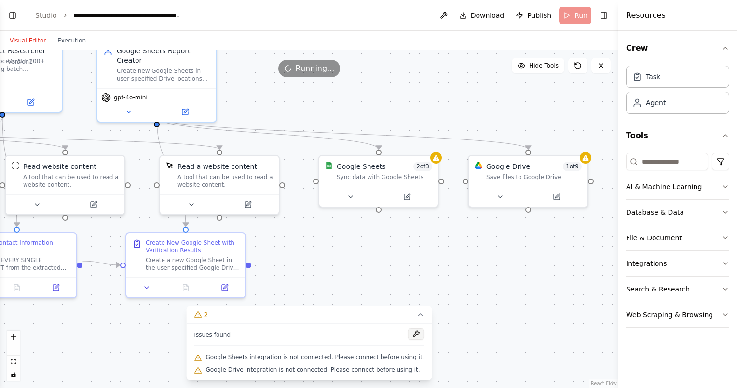
click at [408, 331] on button at bounding box center [416, 334] width 16 height 12
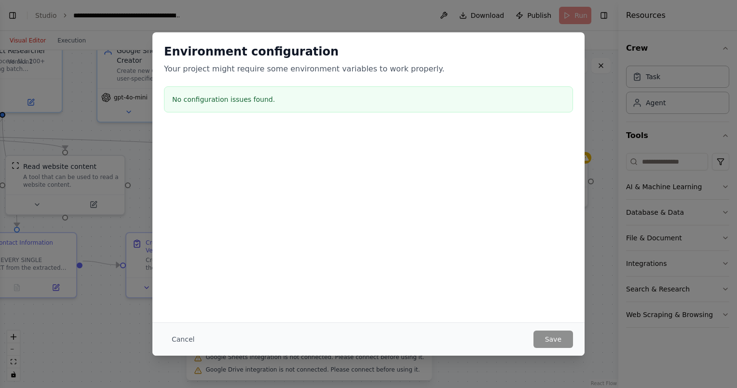
click at [185, 335] on button "Cancel" at bounding box center [183, 338] width 38 height 17
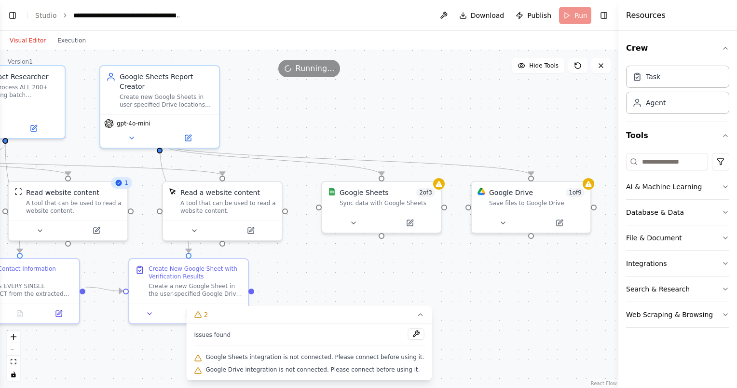
drag, startPoint x: 433, startPoint y: 246, endPoint x: 440, endPoint y: 271, distance: 26.2
click at [438, 275] on div ".deletable-edge-delete-btn { width: 20px; height: 20px; border: 0px solid #ffff…" at bounding box center [309, 219] width 618 height 338
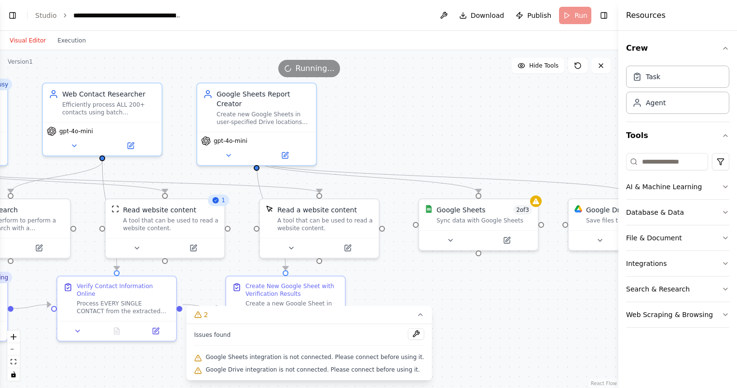
drag, startPoint x: 470, startPoint y: 125, endPoint x: 579, endPoint y: 139, distance: 109.9
click at [579, 139] on div ".deletable-edge-delete-btn { width: 20px; height: 20px; border: 0px solid #ffff…" at bounding box center [309, 219] width 618 height 338
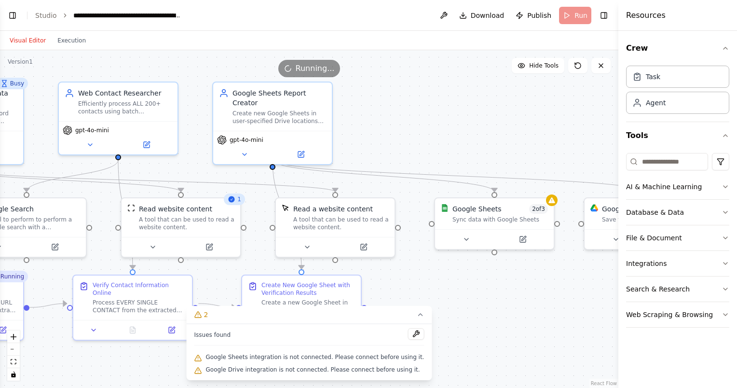
drag, startPoint x: 435, startPoint y: 147, endPoint x: 485, endPoint y: 139, distance: 50.7
click at [485, 139] on div ".deletable-edge-delete-btn { width: 20px; height: 20px; border: 0px solid #ffff…" at bounding box center [309, 219] width 618 height 338
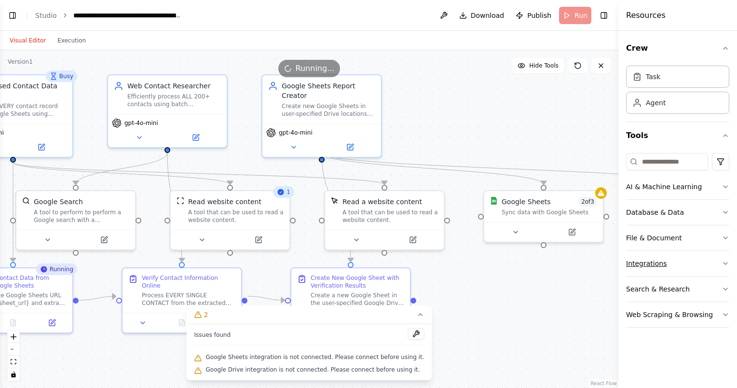
click at [645, 261] on button "Integrations" at bounding box center [677, 263] width 103 height 25
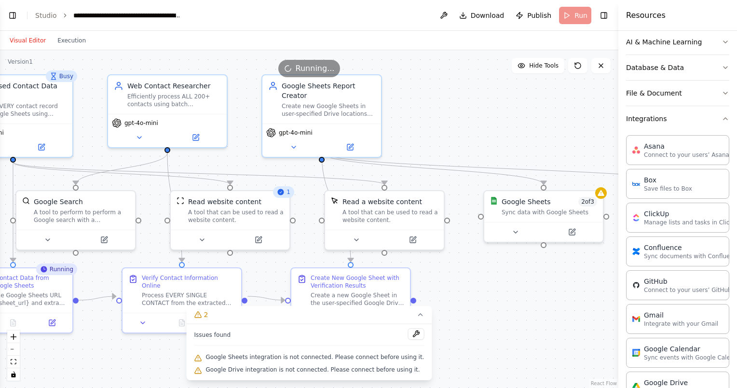
scroll to position [289, 0]
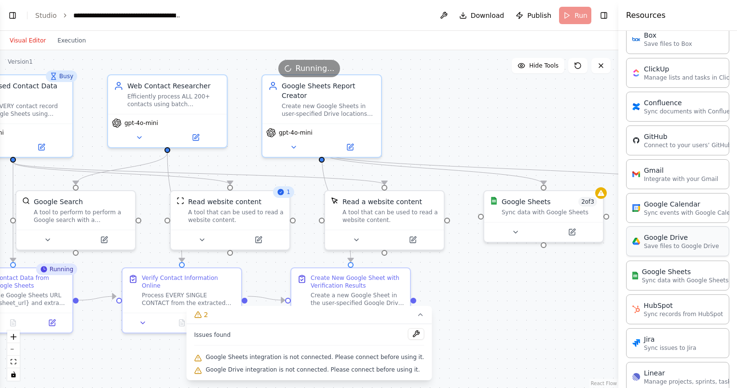
click at [670, 243] on p "Save files to Google Drive" at bounding box center [681, 246] width 75 height 8
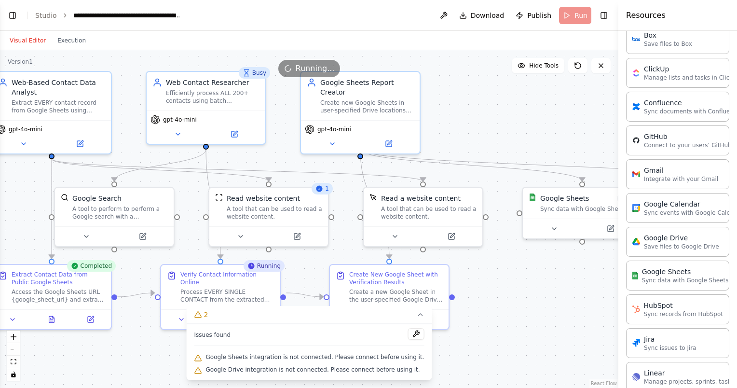
drag, startPoint x: 488, startPoint y: 317, endPoint x: 614, endPoint y: 316, distance: 126.4
click at [614, 316] on div "BETA take my existing excel file. search the web, such as LinkedIn, make sure t…" at bounding box center [368, 194] width 737 height 388
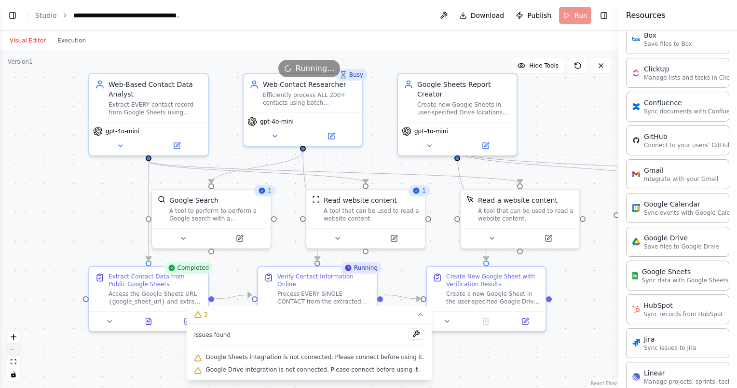
click at [18, 349] on button "zoom out" at bounding box center [13, 349] width 13 height 13
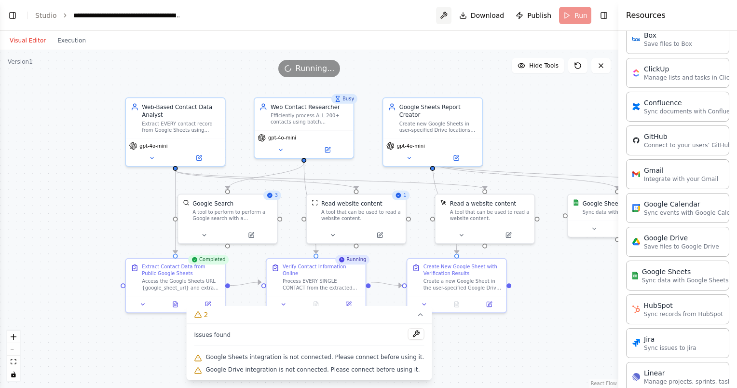
click at [448, 9] on button at bounding box center [443, 15] width 15 height 17
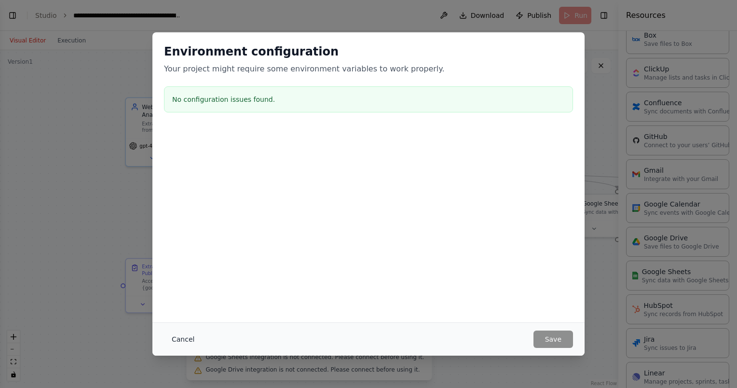
click at [178, 341] on button "Cancel" at bounding box center [183, 338] width 38 height 17
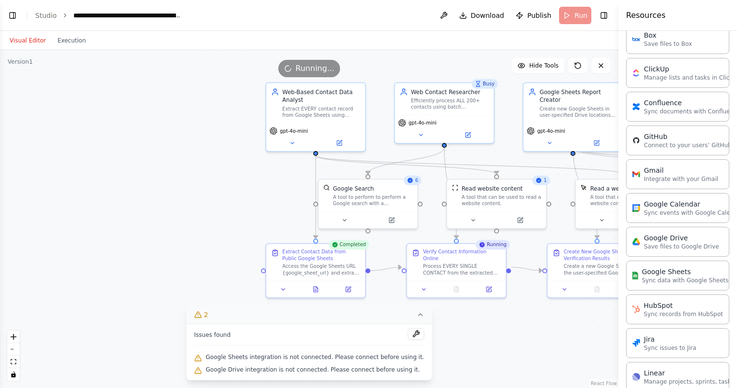
drag, startPoint x: 119, startPoint y: 329, endPoint x: 259, endPoint y: 314, distance: 141.6
click at [259, 314] on div "Version 1 Hide Tools .deletable-edge-delete-btn { width: 20px; height: 20px; bo…" at bounding box center [309, 219] width 618 height 338
click at [69, 39] on button "Execution" at bounding box center [72, 41] width 40 height 12
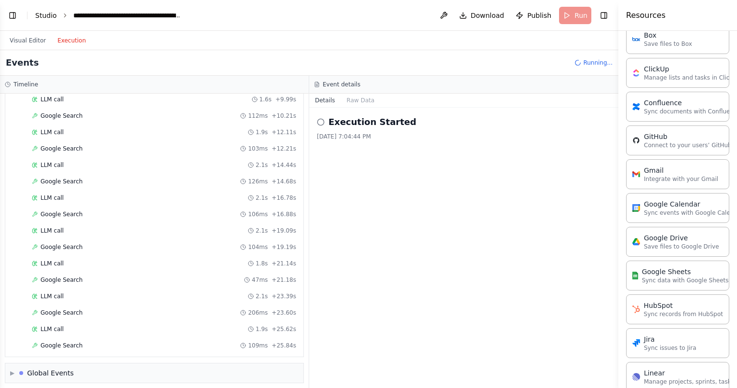
scroll to position [288, 0]
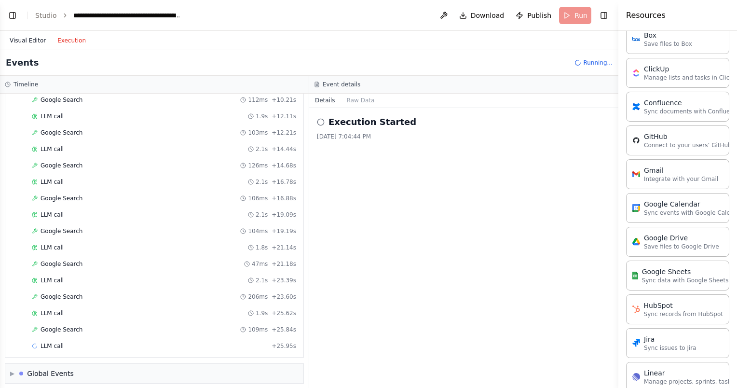
click at [27, 42] on button "Visual Editor" at bounding box center [28, 41] width 48 height 12
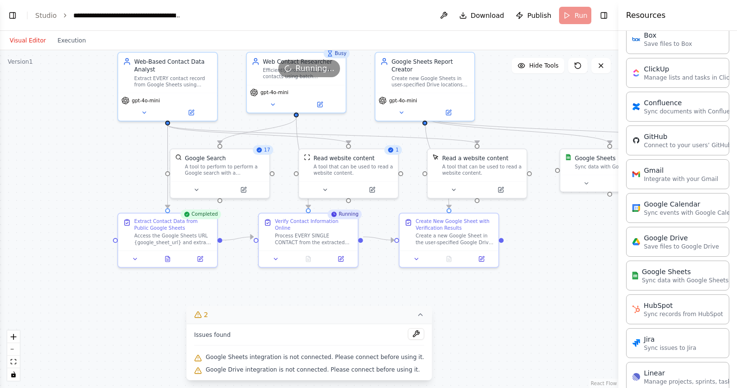
drag, startPoint x: 557, startPoint y: 338, endPoint x: 409, endPoint y: 307, distance: 151.1
click at [409, 307] on div "Version 1 Hide Tools .deletable-edge-delete-btn { width: 20px; height: 20px; bo…" at bounding box center [309, 219] width 618 height 338
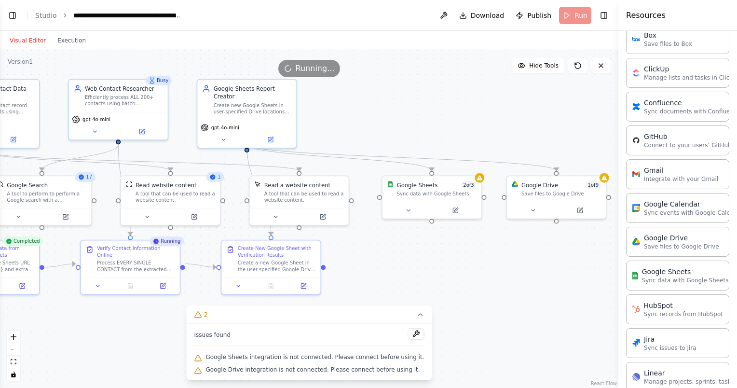
drag, startPoint x: 542, startPoint y: 277, endPoint x: 364, endPoint y: 304, distance: 180.0
click at [364, 304] on div ".deletable-edge-delete-btn { width: 20px; height: 20px; border: 0px solid #ffff…" at bounding box center [309, 219] width 618 height 338
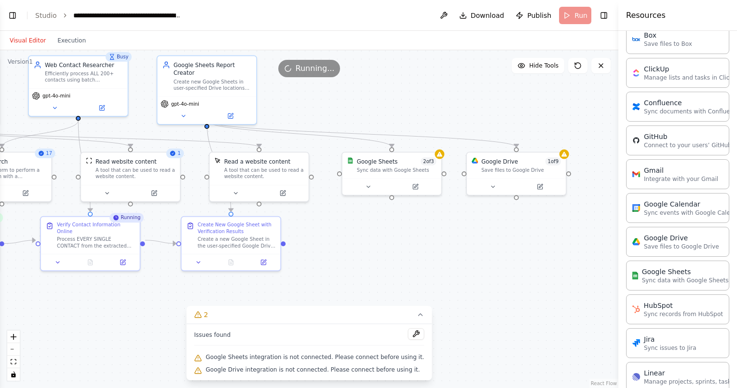
drag, startPoint x: 462, startPoint y: 292, endPoint x: 422, endPoint y: 269, distance: 46.5
click at [422, 269] on div ".deletable-edge-delete-btn { width: 20px; height: 20px; border: 0px solid #ffff…" at bounding box center [309, 219] width 618 height 338
click at [430, 160] on span "2 of 3" at bounding box center [428, 160] width 15 height 8
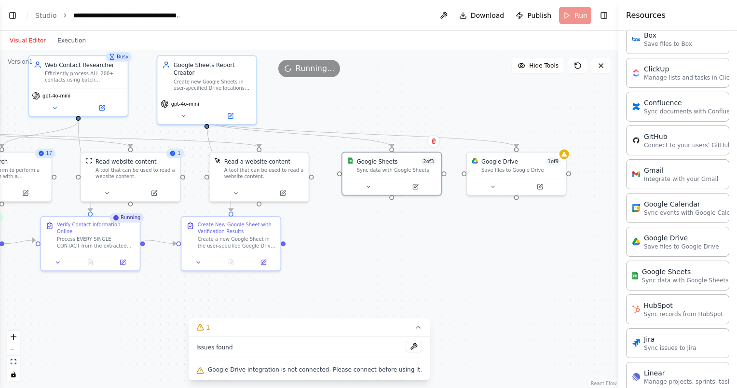
click at [442, 243] on div ".deletable-edge-delete-btn { width: 20px; height: 20px; border: 0px solid #ffff…" at bounding box center [309, 219] width 618 height 338
click at [538, 164] on div "Google Drive 1 of 9 Save files to Google Drive" at bounding box center [521, 164] width 80 height 16
click at [552, 160] on span "1 of 9" at bounding box center [552, 160] width 15 height 8
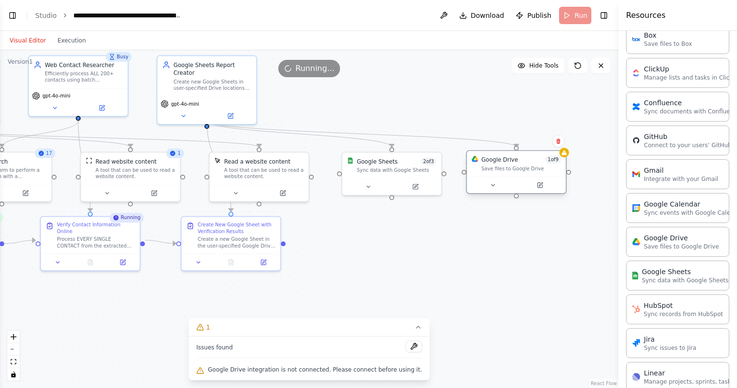
click at [552, 160] on span "1 of 9" at bounding box center [552, 160] width 15 height 8
click at [498, 185] on icon at bounding box center [496, 185] width 6 height 6
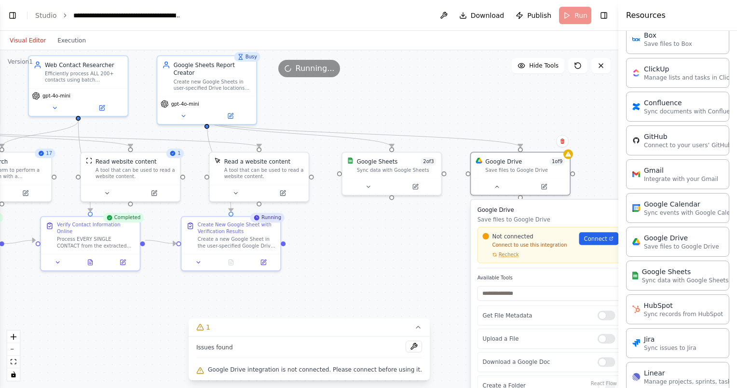
click at [503, 259] on div "Not connected Connect to use this integration Recheck Connect" at bounding box center [550, 245] width 146 height 36
click at [505, 255] on span "Recheck" at bounding box center [509, 254] width 20 height 6
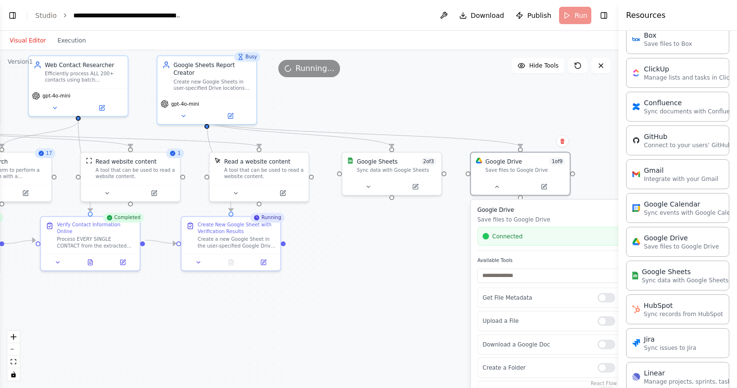
click at [450, 258] on div ".deletable-edge-delete-btn { width: 20px; height: 20px; border: 0px solid #ffff…" at bounding box center [309, 219] width 618 height 338
click at [436, 240] on div ".deletable-edge-delete-btn { width: 20px; height: 20px; border: 0px solid #ffff…" at bounding box center [309, 219] width 618 height 338
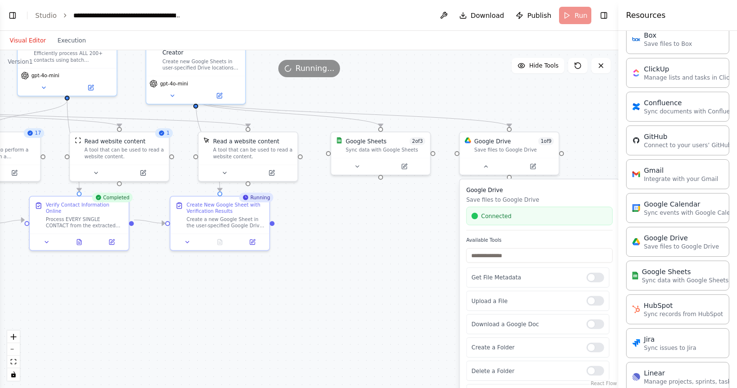
drag, startPoint x: 407, startPoint y: 268, endPoint x: 396, endPoint y: 248, distance: 22.9
click at [396, 248] on div ".deletable-edge-delete-btn { width: 20px; height: 20px; border: 0px solid #ffff…" at bounding box center [309, 219] width 618 height 338
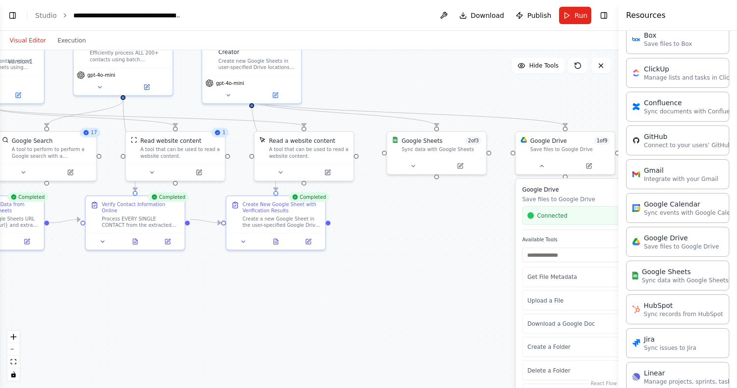
drag, startPoint x: 375, startPoint y: 249, endPoint x: 430, endPoint y: 248, distance: 55.5
click at [430, 248] on div ".deletable-edge-delete-btn { width: 20px; height: 20px; border: 0px solid #ffff…" at bounding box center [309, 219] width 618 height 338
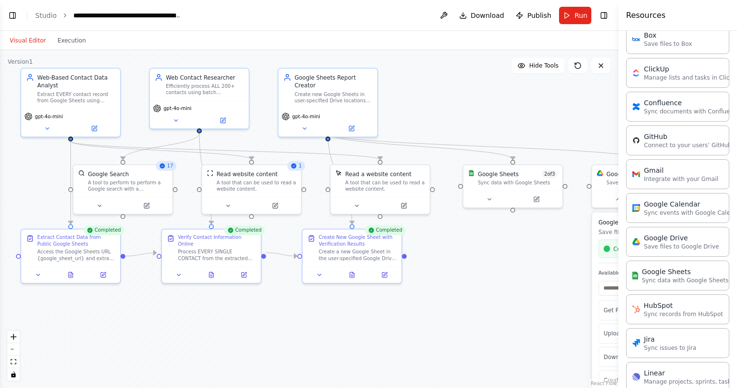
drag, startPoint x: 401, startPoint y: 246, endPoint x: 477, endPoint y: 279, distance: 83.1
click at [477, 279] on div ".deletable-edge-delete-btn { width: 20px; height: 20px; border: 0px solid #ffff…" at bounding box center [309, 219] width 618 height 338
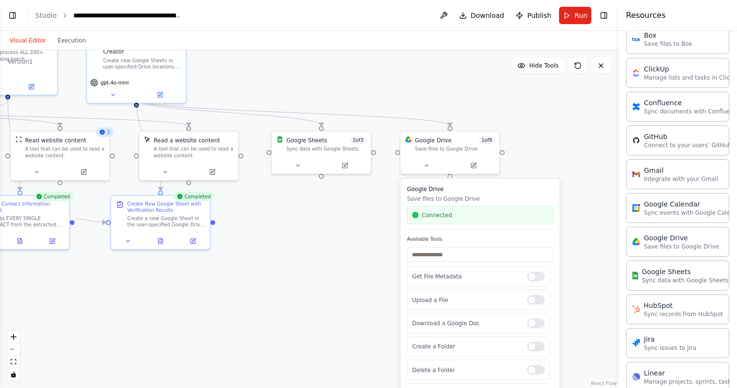
drag, startPoint x: 516, startPoint y: 277, endPoint x: 326, endPoint y: 245, distance: 192.1
click at [326, 245] on div ".deletable-edge-delete-btn { width: 20px; height: 20px; border: 0px solid #ffff…" at bounding box center [309, 219] width 618 height 338
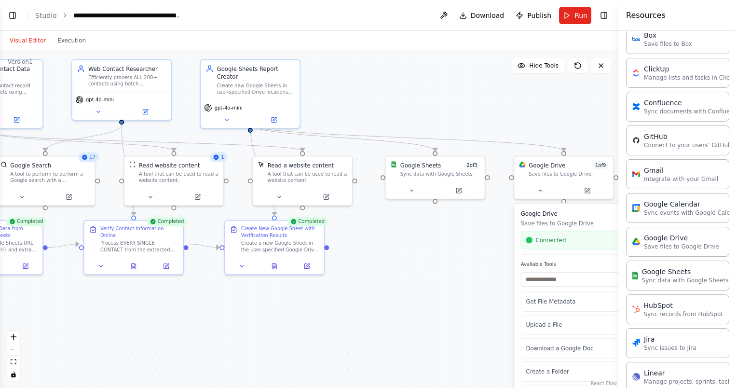
drag, startPoint x: 332, startPoint y: 278, endPoint x: 446, endPoint y: 304, distance: 116.8
click at [446, 303] on div ".deletable-edge-delete-btn { width: 20px; height: 20px; border: 0px solid #ffff…" at bounding box center [309, 219] width 618 height 338
click at [402, 342] on div ".deletable-edge-delete-btn { width: 20px; height: 20px; border: 0px solid #ffff…" at bounding box center [309, 219] width 618 height 338
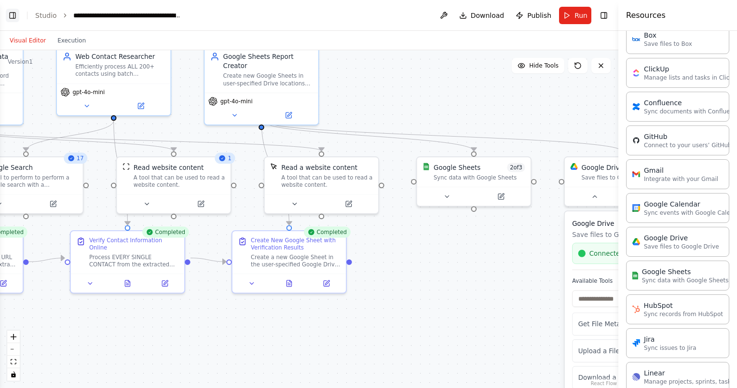
click at [14, 15] on button "Toggle Left Sidebar" at bounding box center [13, 16] width 14 height 14
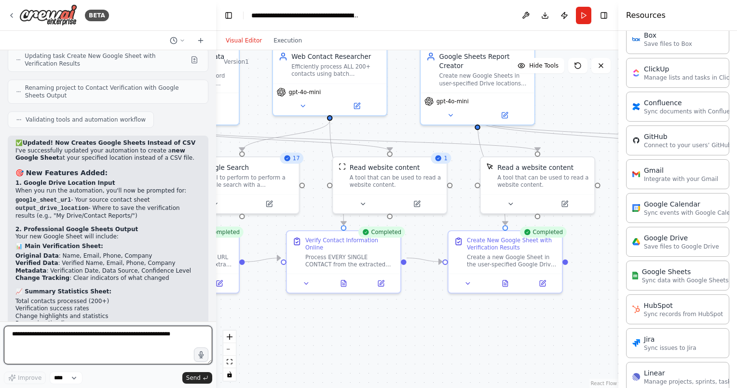
click at [74, 345] on textarea at bounding box center [108, 345] width 208 height 39
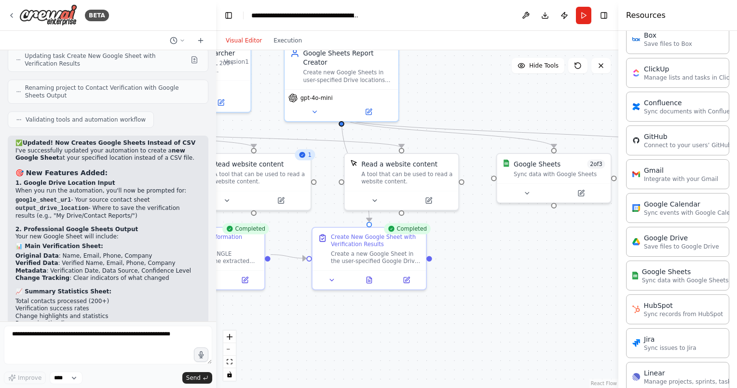
drag, startPoint x: 450, startPoint y: 318, endPoint x: 314, endPoint y: 315, distance: 136.0
click at [314, 315] on div ".deletable-edge-delete-btn { width: 20px; height: 20px; border: 0px solid #ffff…" at bounding box center [417, 219] width 402 height 338
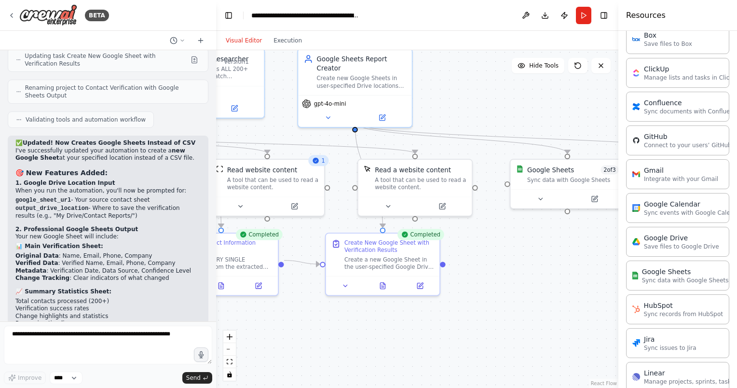
drag, startPoint x: 534, startPoint y: 288, endPoint x: 548, endPoint y: 294, distance: 14.7
click at [548, 294] on div ".deletable-edge-delete-btn { width: 20px; height: 20px; border: 0px solid #ffff…" at bounding box center [417, 219] width 402 height 338
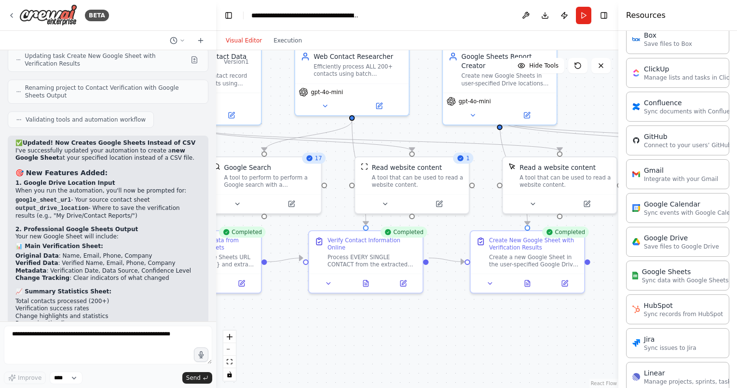
drag, startPoint x: 390, startPoint y: 321, endPoint x: 349, endPoint y: 352, distance: 50.6
click at [534, 319] on div ".deletable-edge-delete-btn { width: 20px; height: 20px; border: 0px solid #ffff…" at bounding box center [417, 219] width 402 height 338
click at [158, 341] on textarea at bounding box center [108, 345] width 208 height 39
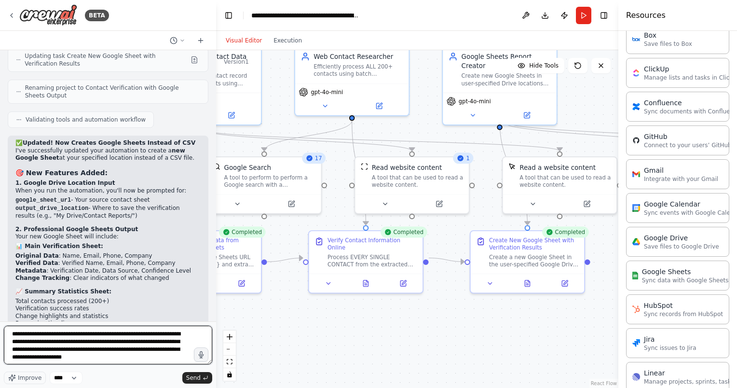
type textarea "**********"
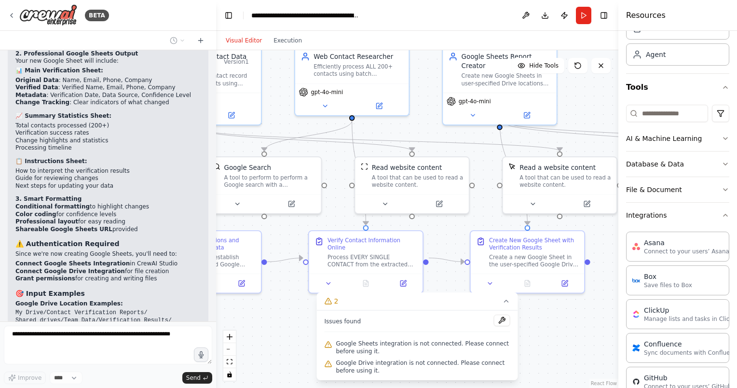
scroll to position [0, 0]
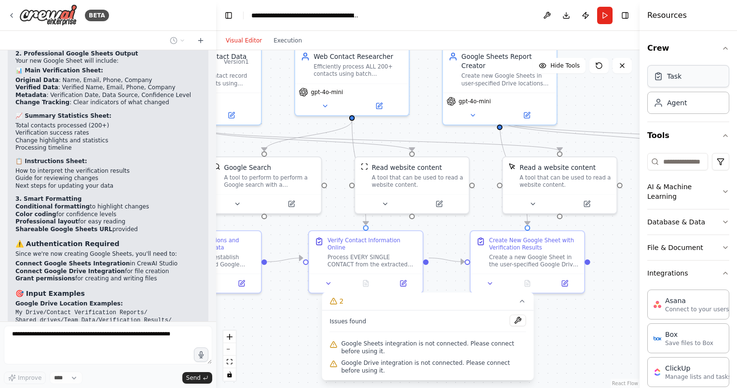
drag, startPoint x: 618, startPoint y: 90, endPoint x: 671, endPoint y: 86, distance: 53.7
click at [671, 86] on div "Resources Crew Task Agent Tools AI & Machine Learning Database & Data File & Do…" at bounding box center [687, 194] width 97 height 388
click at [624, 14] on button "Toggle Right Sidebar" at bounding box center [625, 16] width 14 height 14
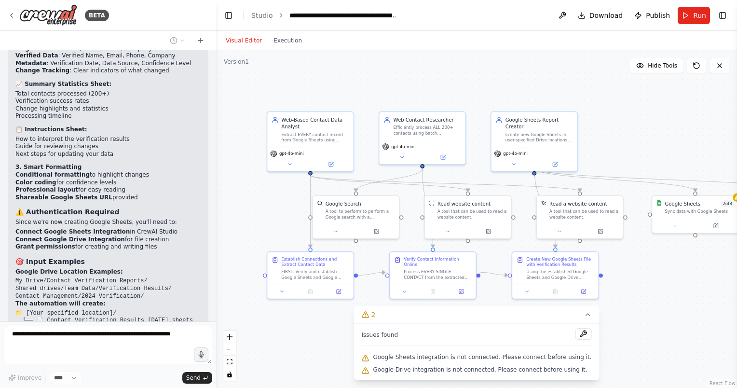
scroll to position [13484, 0]
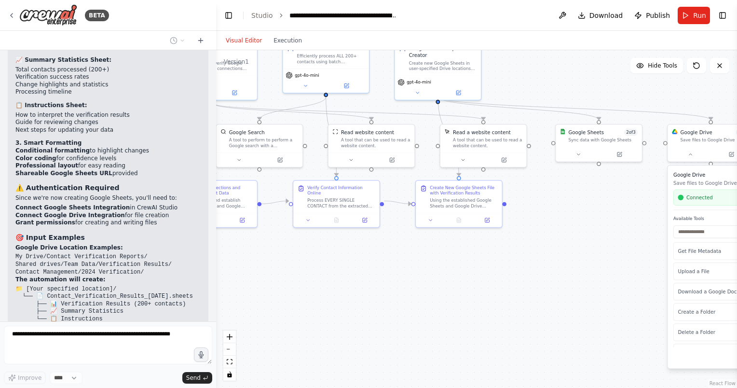
drag, startPoint x: 649, startPoint y: 320, endPoint x: 552, endPoint y: 249, distance: 120.0
click at [552, 249] on div ".deletable-edge-delete-btn { width: 20px; height: 20px; border: 0px solid #ffff…" at bounding box center [476, 219] width 521 height 338
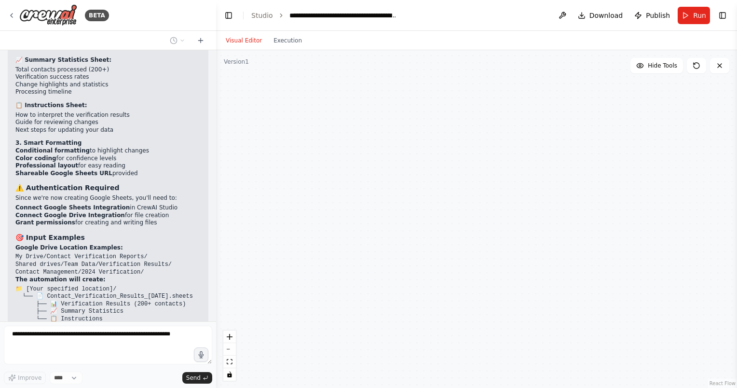
scroll to position [13512, 0]
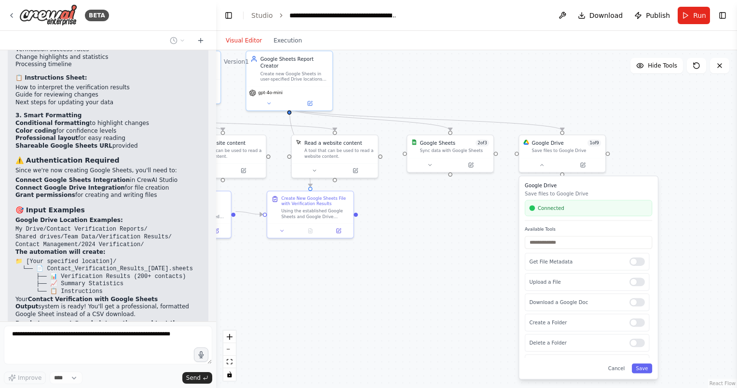
drag, startPoint x: 589, startPoint y: 258, endPoint x: 440, endPoint y: 269, distance: 148.9
click at [440, 269] on div ".deletable-edge-delete-btn { width: 20px; height: 20px; border: 0px solid #ffff…" at bounding box center [476, 219] width 521 height 338
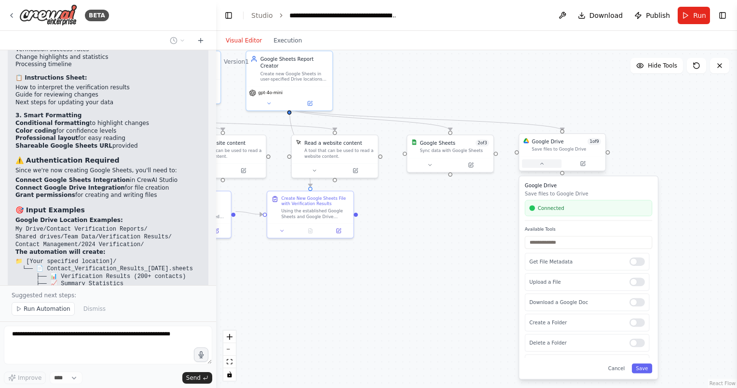
click at [542, 166] on icon at bounding box center [542, 164] width 6 height 6
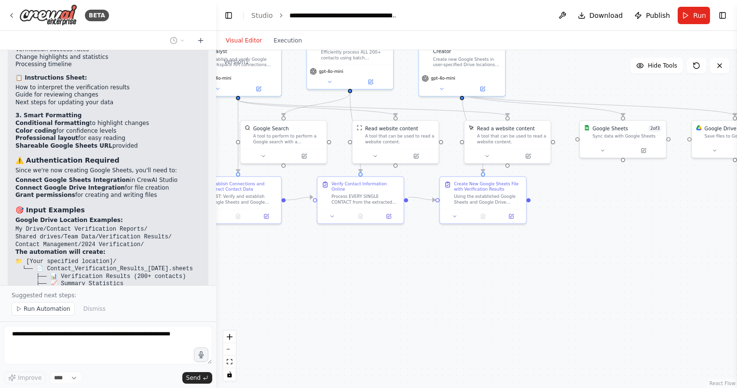
drag, startPoint x: 455, startPoint y: 269, endPoint x: 627, endPoint y: 254, distance: 173.3
click at [627, 254] on div ".deletable-edge-delete-btn { width: 20px; height: 20px; border: 0px solid #ffff…" at bounding box center [476, 219] width 521 height 338
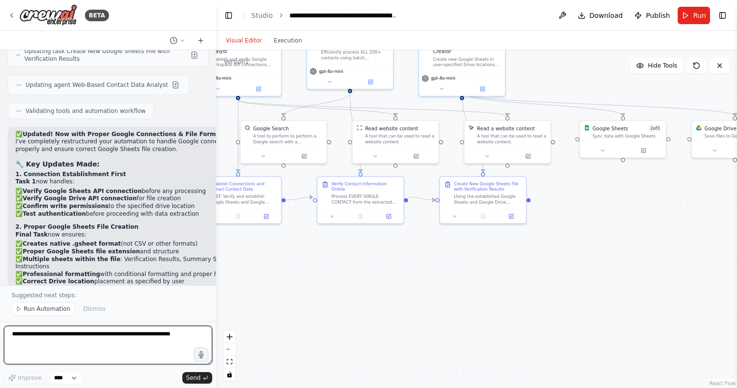
scroll to position [13992, 0]
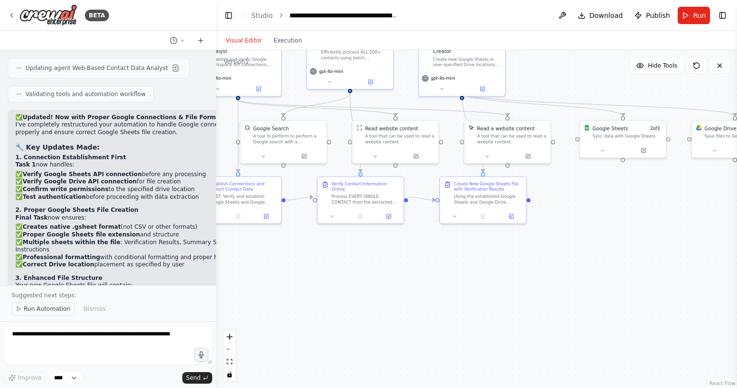
click at [45, 311] on span "Run Automation" at bounding box center [47, 309] width 47 height 8
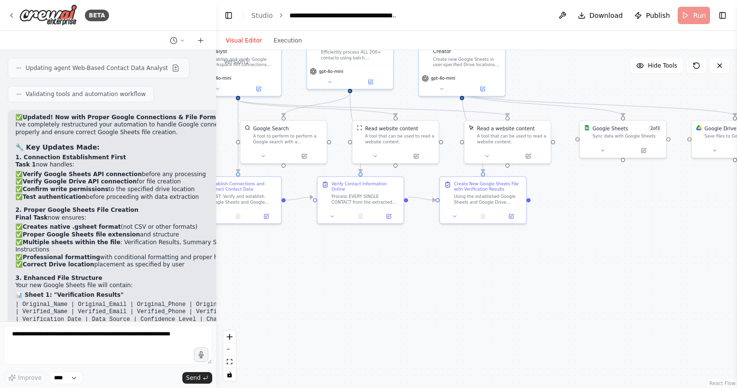
scroll to position [13957, 0]
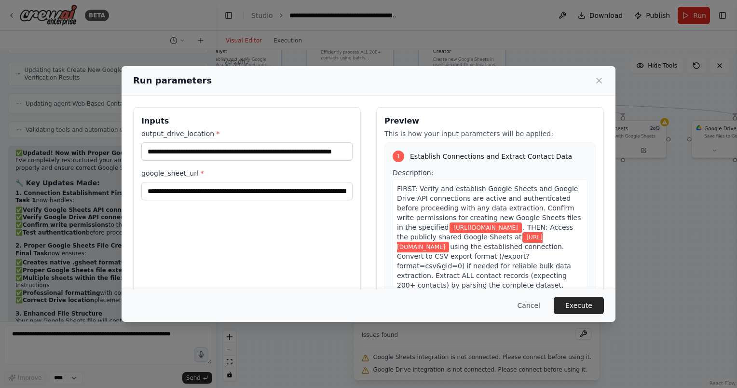
drag, startPoint x: 184, startPoint y: 283, endPoint x: 286, endPoint y: 291, distance: 103.0
click at [184, 283] on div "**********" at bounding box center [247, 221] width 228 height 229
click at [583, 307] on button "Execute" at bounding box center [579, 305] width 50 height 17
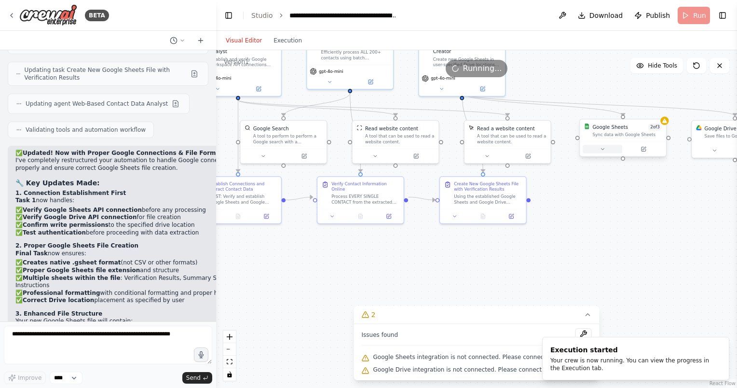
click at [600, 147] on button at bounding box center [603, 149] width 40 height 8
click at [602, 149] on icon at bounding box center [602, 149] width 3 height 1
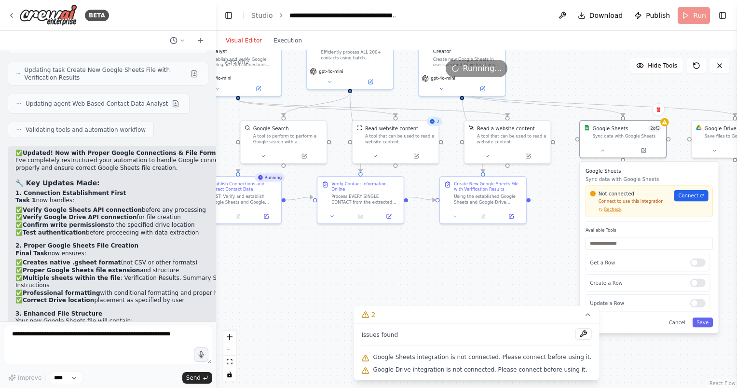
click at [551, 272] on div ".deletable-edge-delete-btn { width: 20px; height: 20px; border: 0px solid #ffff…" at bounding box center [476, 219] width 521 height 338
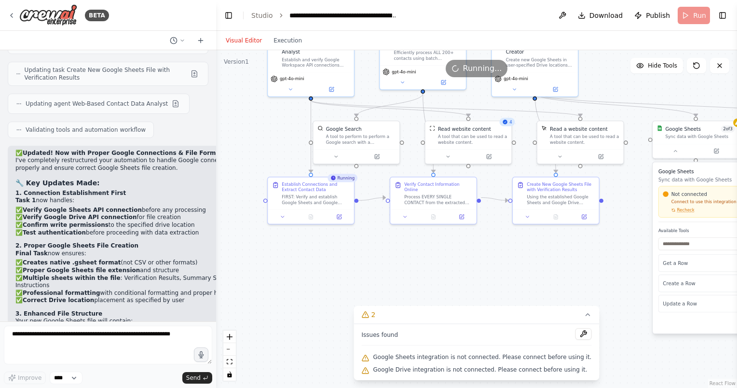
drag, startPoint x: 307, startPoint y: 260, endPoint x: 380, endPoint y: 261, distance: 72.8
click at [380, 261] on div ".deletable-edge-delete-btn { width: 20px; height: 20px; border: 0px solid #ffff…" at bounding box center [476, 219] width 521 height 338
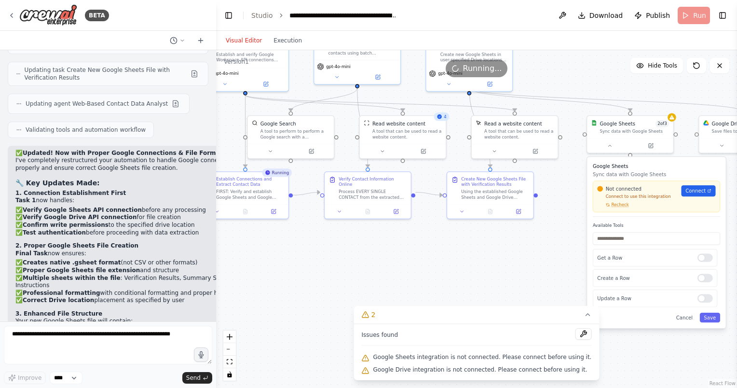
drag, startPoint x: 475, startPoint y: 260, endPoint x: 409, endPoint y: 255, distance: 65.8
click at [409, 255] on div ".deletable-edge-delete-btn { width: 20px; height: 20px; border: 0px solid #ffff…" at bounding box center [476, 219] width 521 height 338
drag, startPoint x: 610, startPoint y: 145, endPoint x: 605, endPoint y: 154, distance: 10.6
click at [610, 145] on icon at bounding box center [610, 146] width 6 height 6
click at [611, 146] on icon at bounding box center [610, 144] width 6 height 6
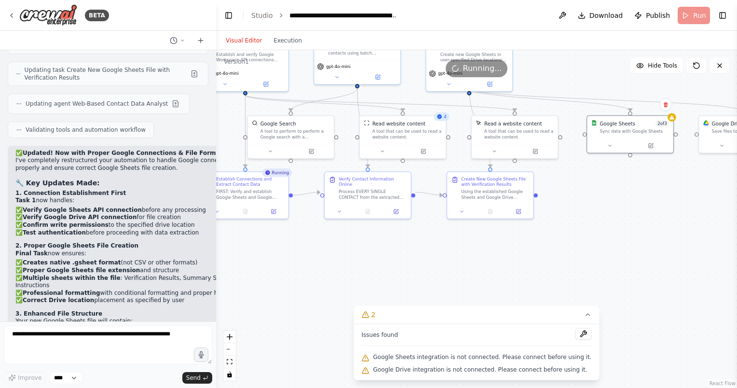
click at [554, 251] on div ".deletable-edge-delete-btn { width: 20px; height: 20px; border: 0px solid #ffff…" at bounding box center [476, 219] width 521 height 338
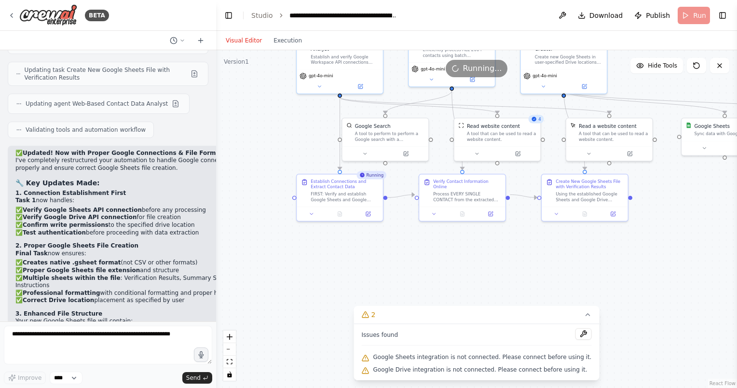
drag, startPoint x: 350, startPoint y: 263, endPoint x: 444, endPoint y: 265, distance: 94.6
click at [444, 265] on div ".deletable-edge-delete-btn { width: 20px; height: 20px; border: 0px solid #ffff…" at bounding box center [476, 219] width 521 height 338
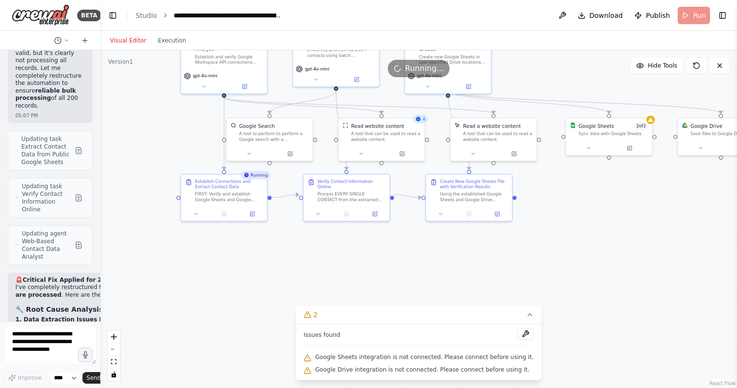
scroll to position [17929, 0]
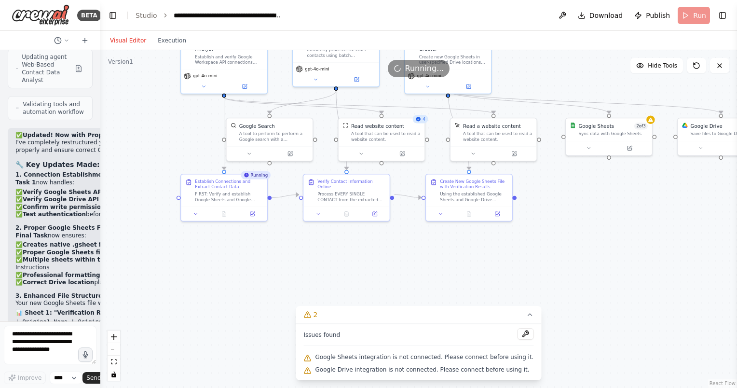
drag, startPoint x: 215, startPoint y: 232, endPoint x: 92, endPoint y: 229, distance: 123.5
click at [92, 229] on div "BETA take my existing excel file. search the web, such as LinkedIn, make sure t…" at bounding box center [50, 194] width 100 height 388
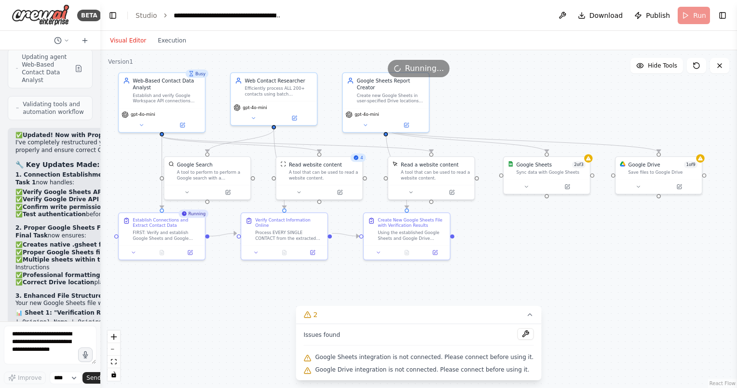
drag, startPoint x: 575, startPoint y: 239, endPoint x: 513, endPoint y: 278, distance: 73.2
click at [513, 278] on div ".deletable-edge-delete-btn { width: 20px; height: 20px; border: 0px solid #ffff…" at bounding box center [418, 219] width 637 height 338
